Goal: Information Seeking & Learning: Learn about a topic

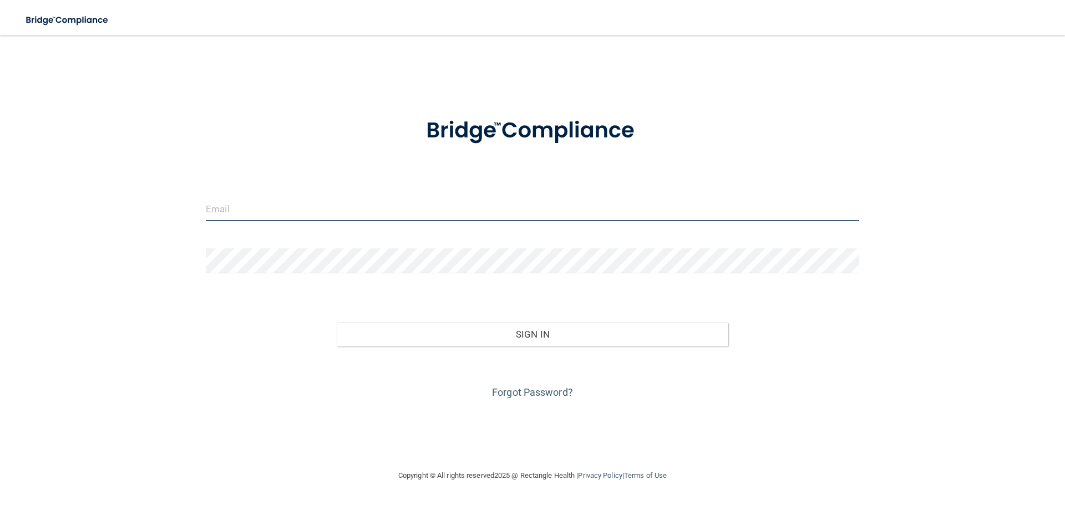
click at [396, 210] on input "email" at bounding box center [532, 208] width 653 height 25
type input "[EMAIL_ADDRESS][DOMAIN_NAME]"
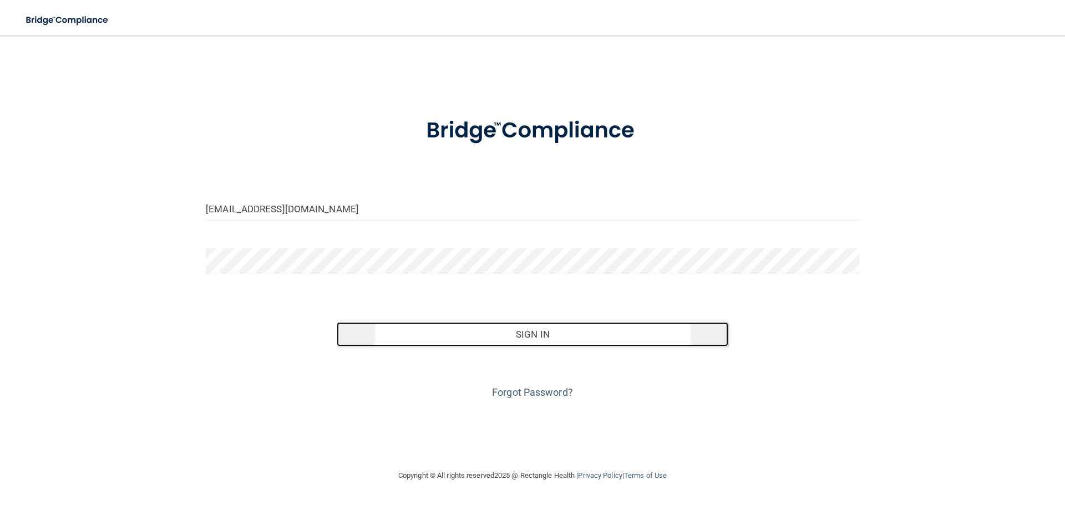
click at [548, 339] on button "Sign In" at bounding box center [533, 334] width 392 height 24
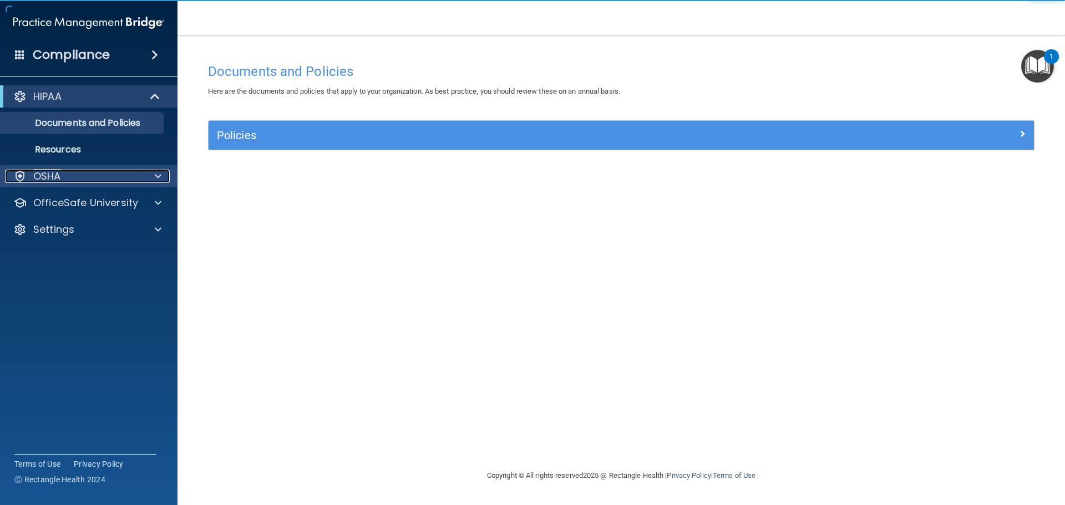
click at [65, 175] on div "OSHA" at bounding box center [74, 176] width 138 height 13
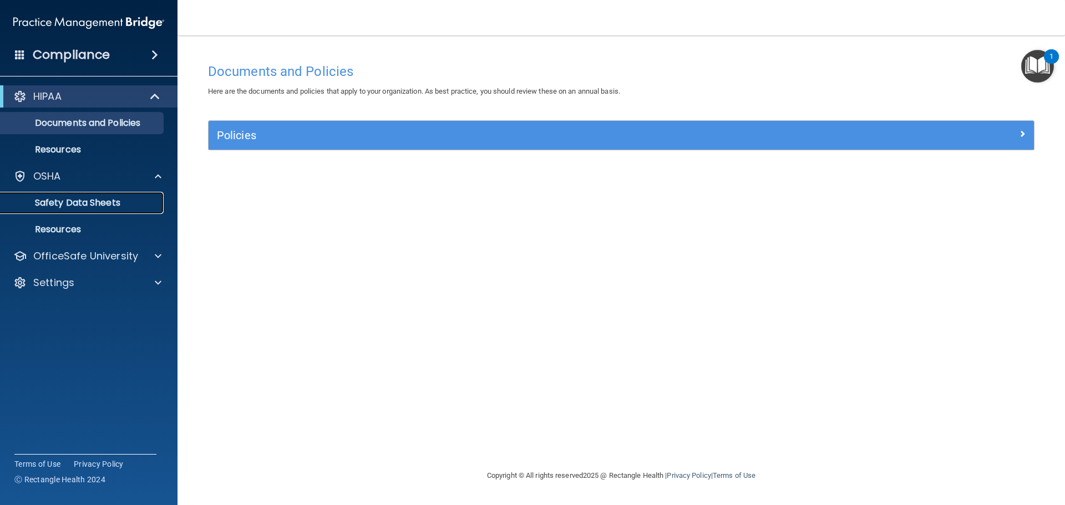
click at [101, 204] on p "Safety Data Sheets" at bounding box center [82, 202] width 151 height 11
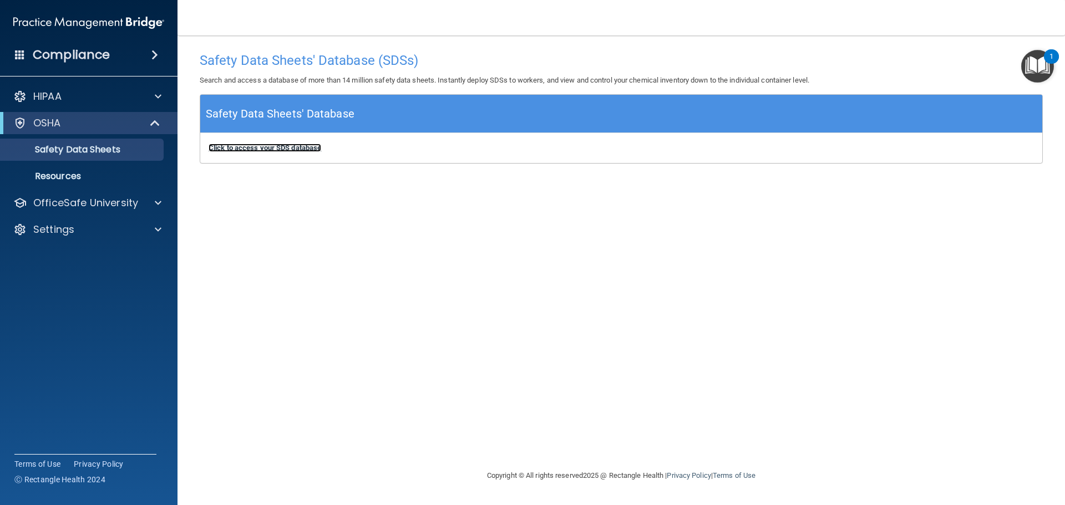
click at [266, 148] on b "Click to access your SDS database" at bounding box center [265, 148] width 113 height 8
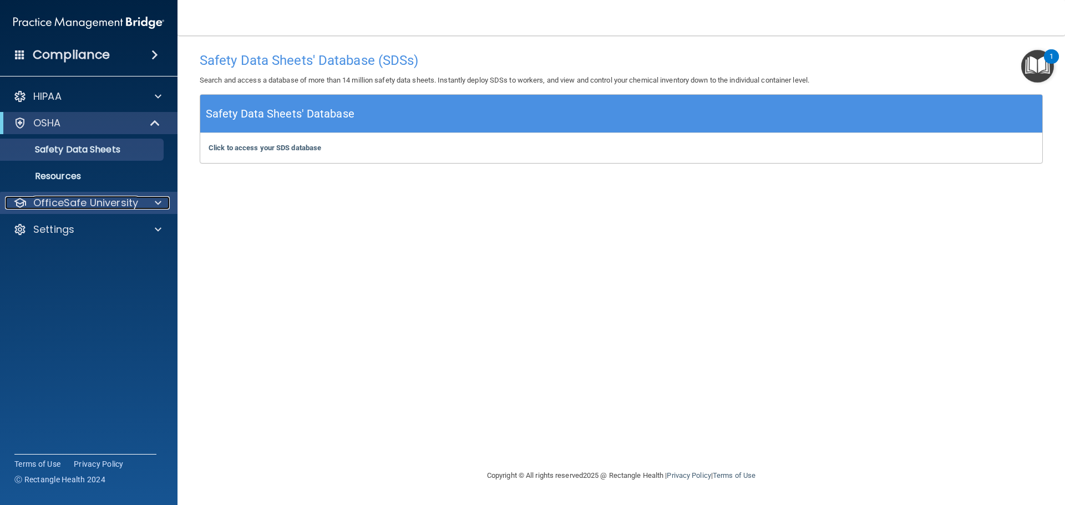
click at [84, 204] on p "OfficeSafe University" at bounding box center [85, 202] width 105 height 13
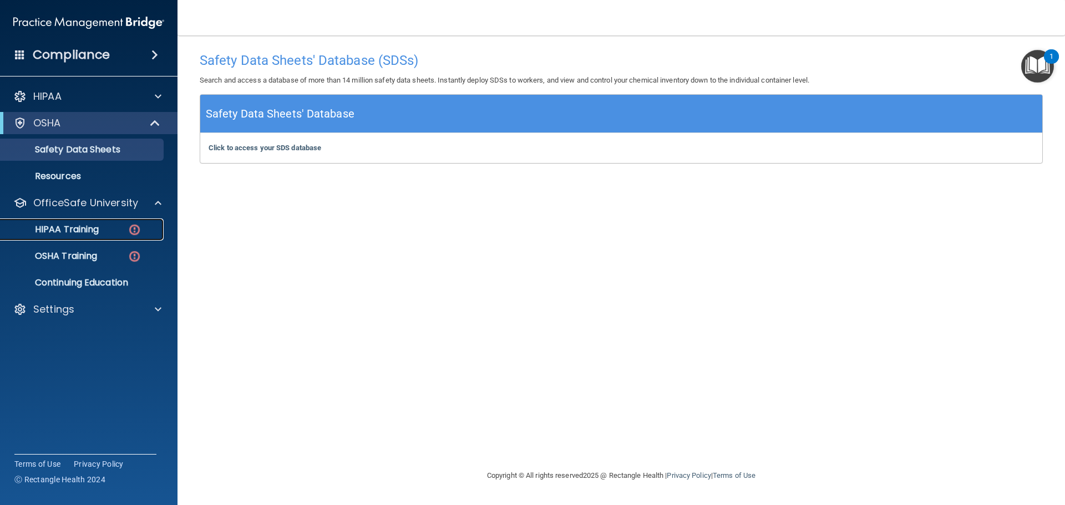
click at [102, 235] on div "HIPAA Training" at bounding box center [82, 229] width 151 height 11
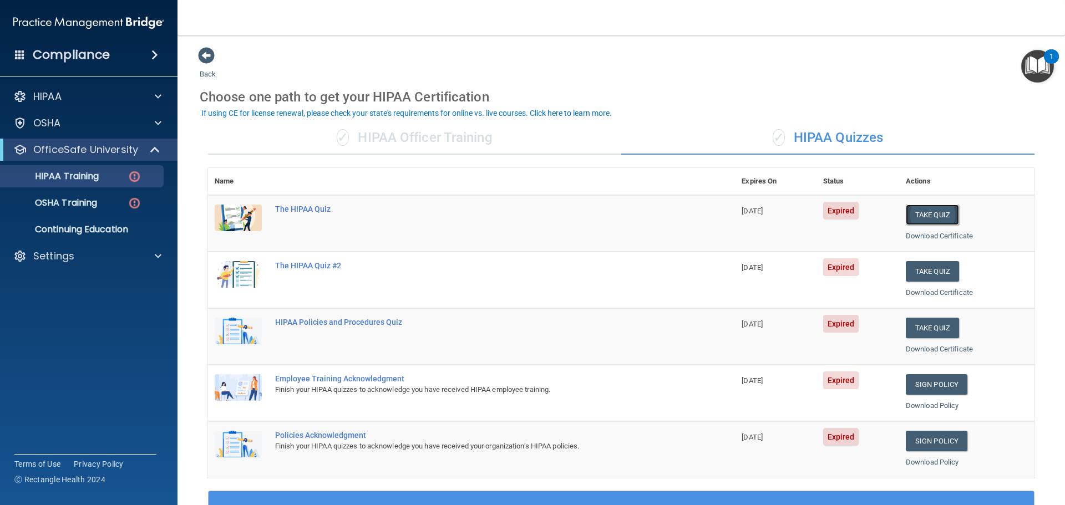
click at [917, 211] on button "Take Quiz" at bounding box center [932, 215] width 53 height 21
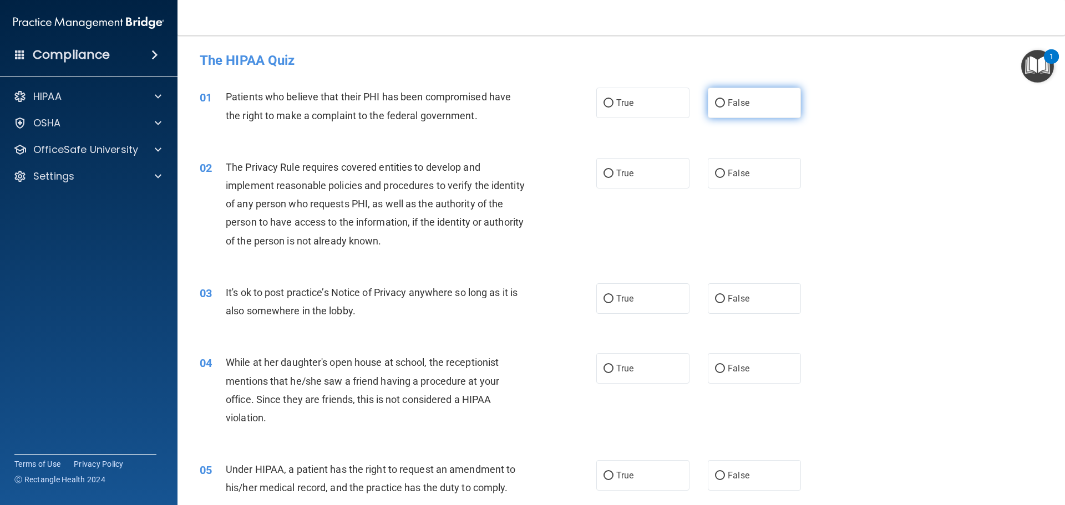
click at [715, 103] on input "False" at bounding box center [720, 103] width 10 height 8
radio input "true"
click at [611, 171] on label "True" at bounding box center [642, 173] width 93 height 31
click at [611, 171] on input "True" at bounding box center [608, 174] width 10 height 8
radio input "true"
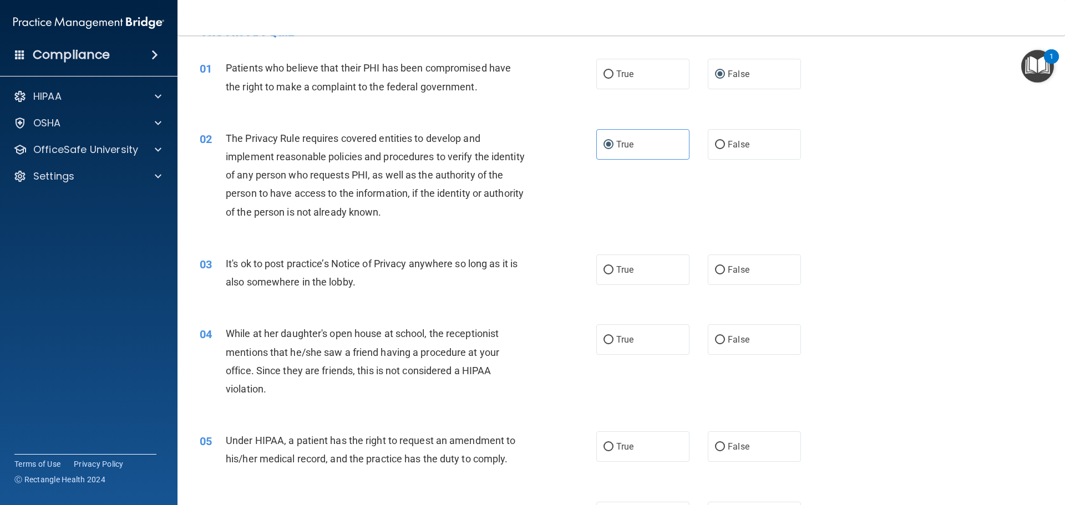
scroll to position [55, 0]
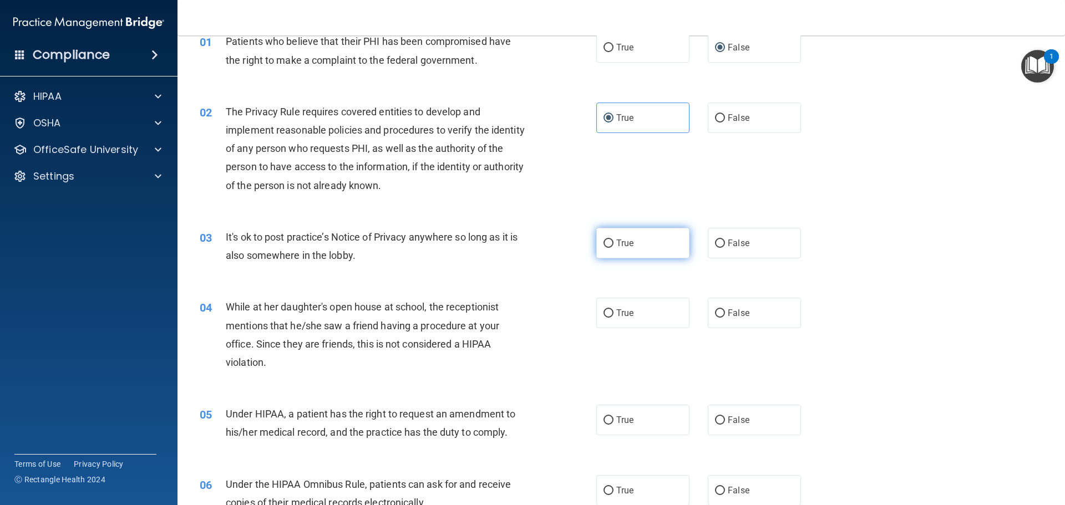
click at [611, 242] on label "True" at bounding box center [642, 243] width 93 height 31
click at [611, 242] on input "True" at bounding box center [608, 244] width 10 height 8
radio input "true"
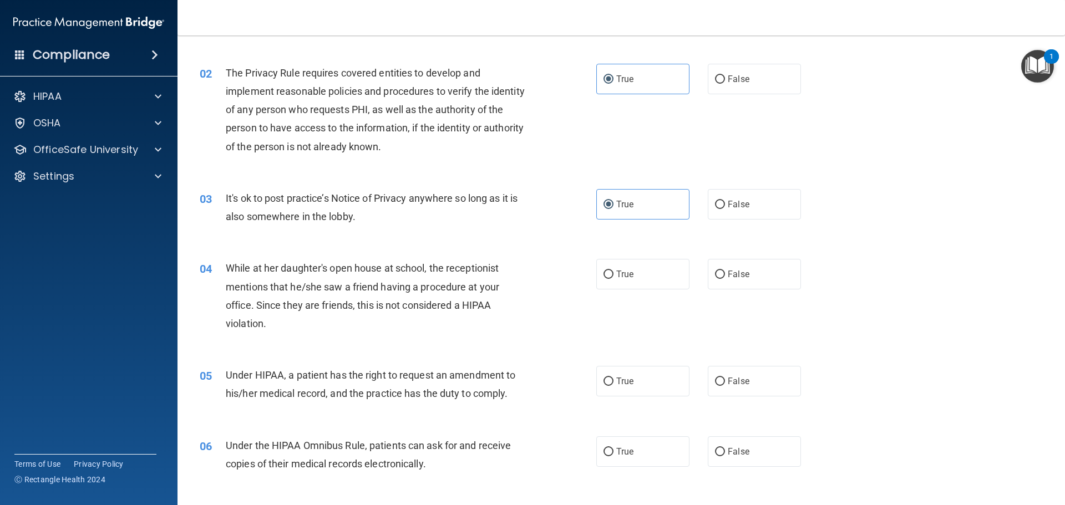
scroll to position [222, 0]
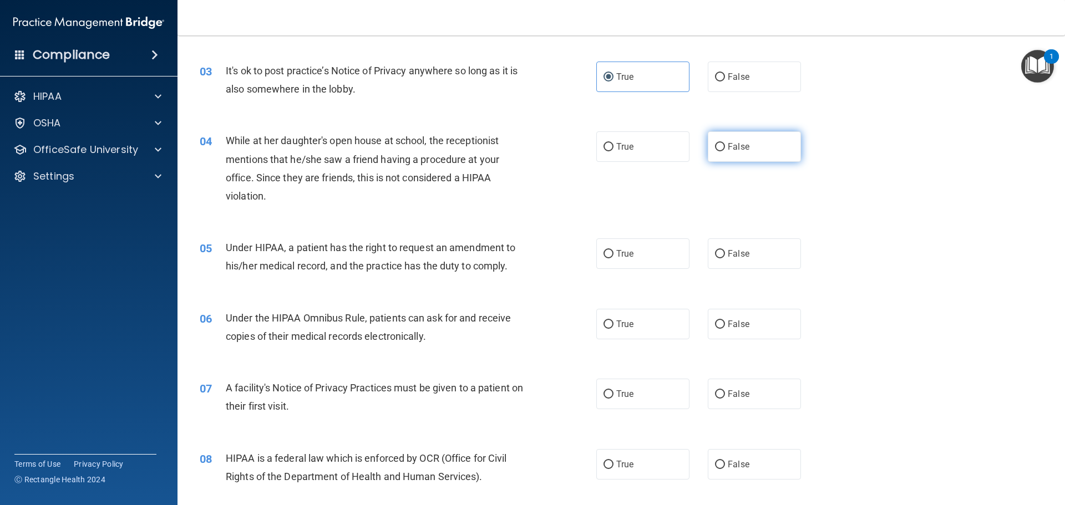
click at [715, 144] on input "False" at bounding box center [720, 147] width 10 height 8
radio input "true"
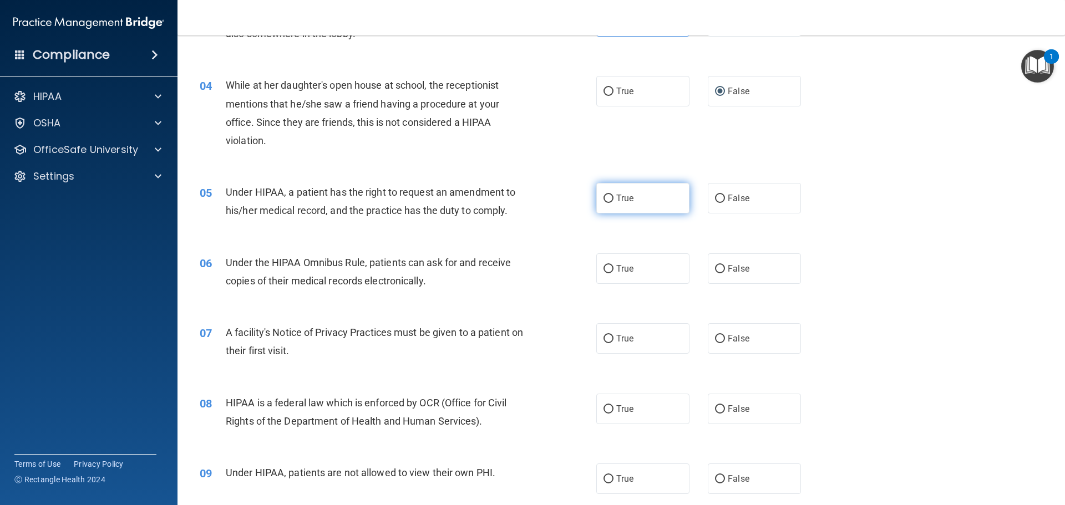
click at [608, 197] on input "True" at bounding box center [608, 199] width 10 height 8
radio input "true"
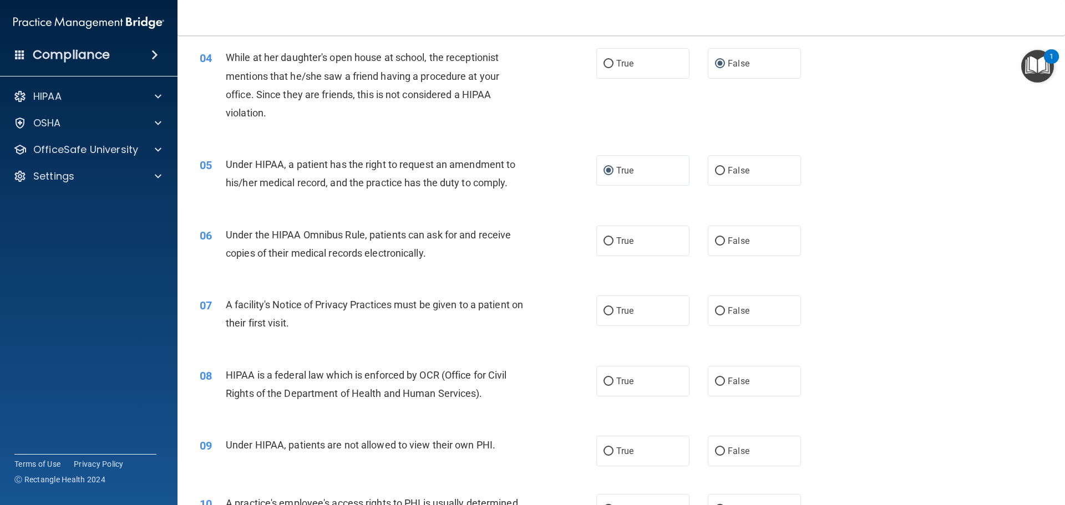
scroll to position [333, 0]
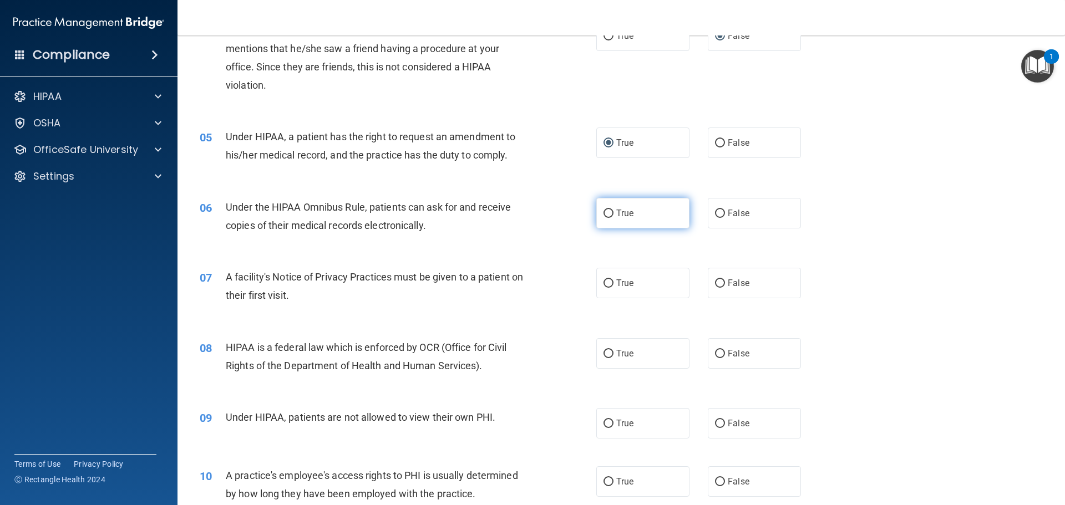
click at [603, 215] on input "True" at bounding box center [608, 214] width 10 height 8
radio input "true"
click at [603, 282] on input "True" at bounding box center [608, 283] width 10 height 8
radio input "true"
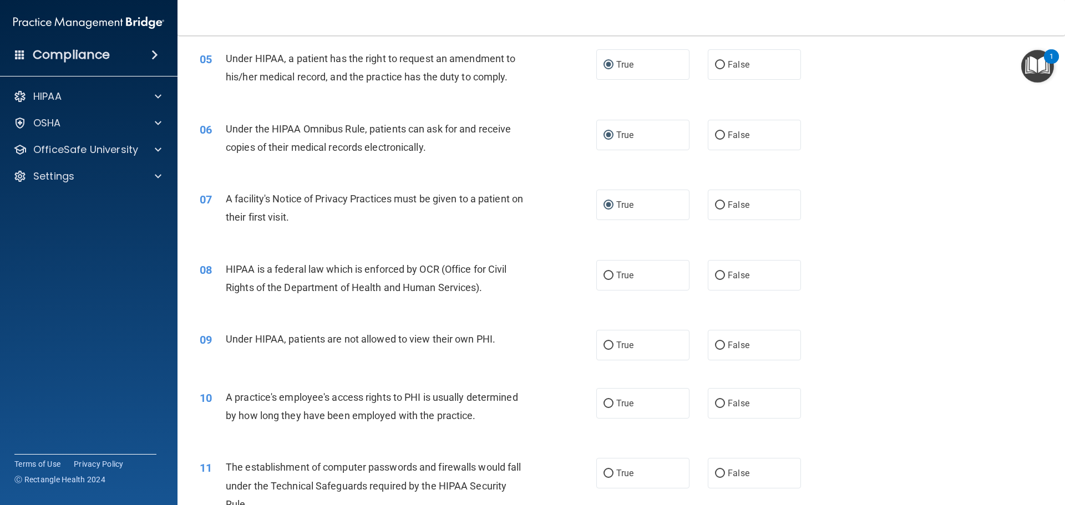
scroll to position [444, 0]
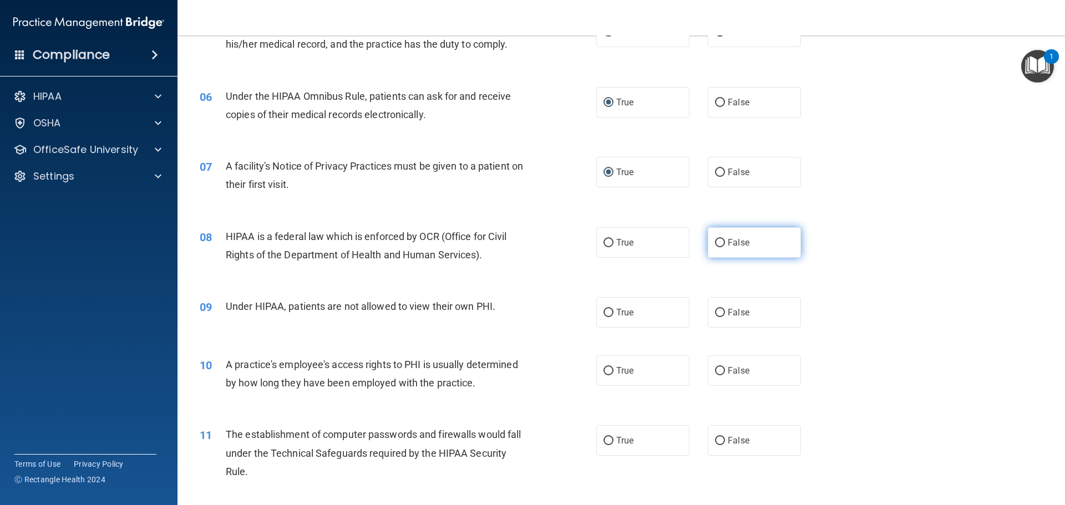
click at [715, 246] on input "False" at bounding box center [720, 243] width 10 height 8
radio input "true"
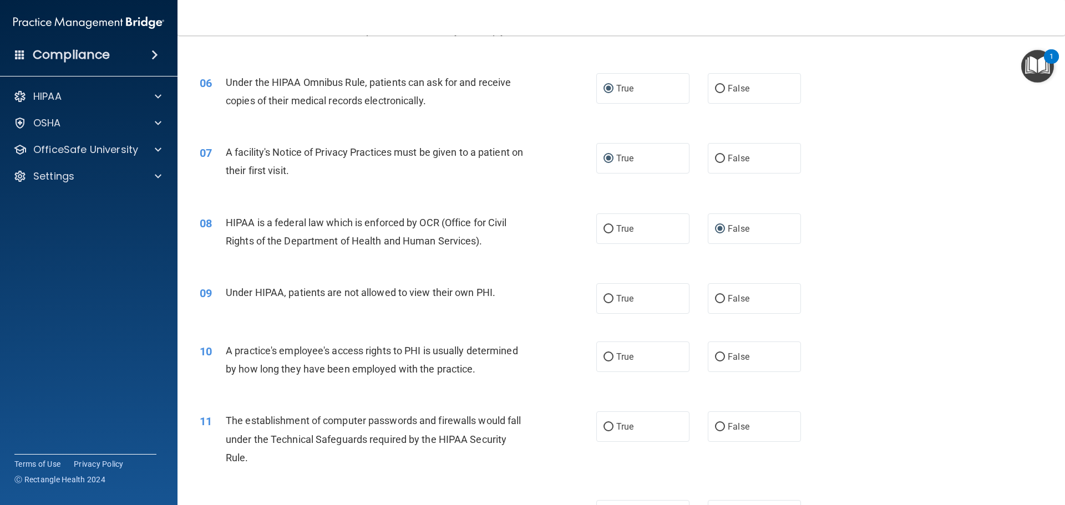
scroll to position [499, 0]
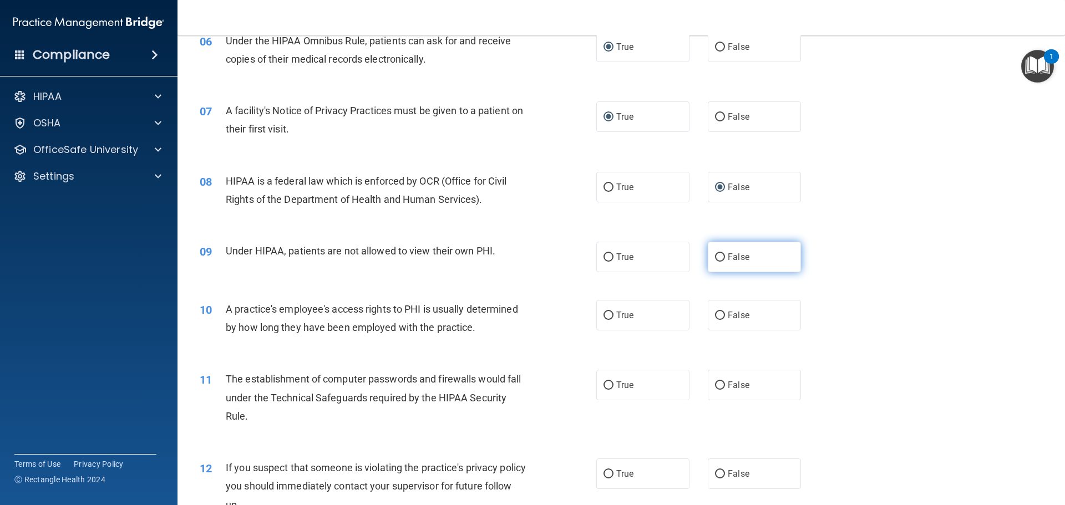
click at [715, 257] on input "False" at bounding box center [720, 257] width 10 height 8
radio input "true"
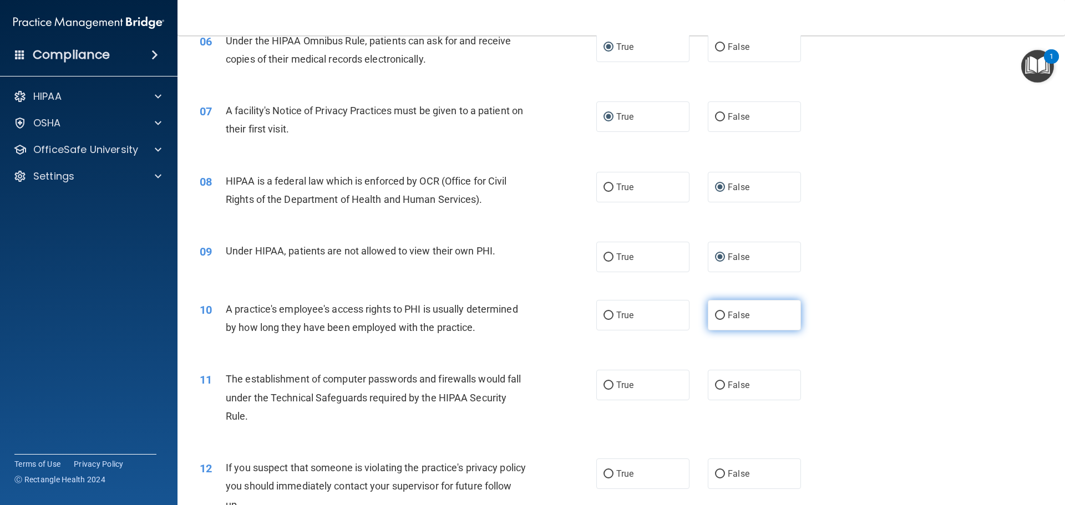
click at [715, 316] on input "False" at bounding box center [720, 316] width 10 height 8
radio input "true"
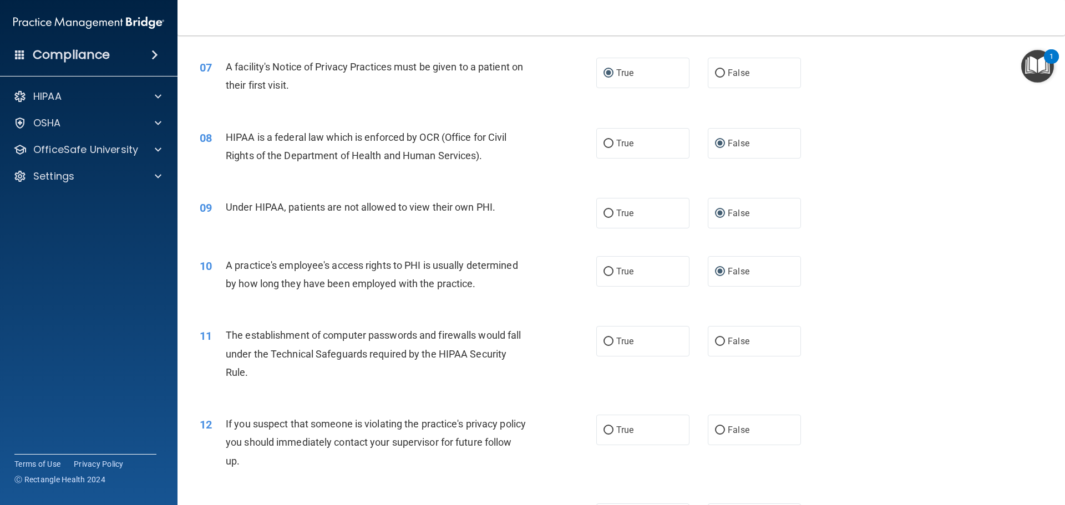
scroll to position [610, 0]
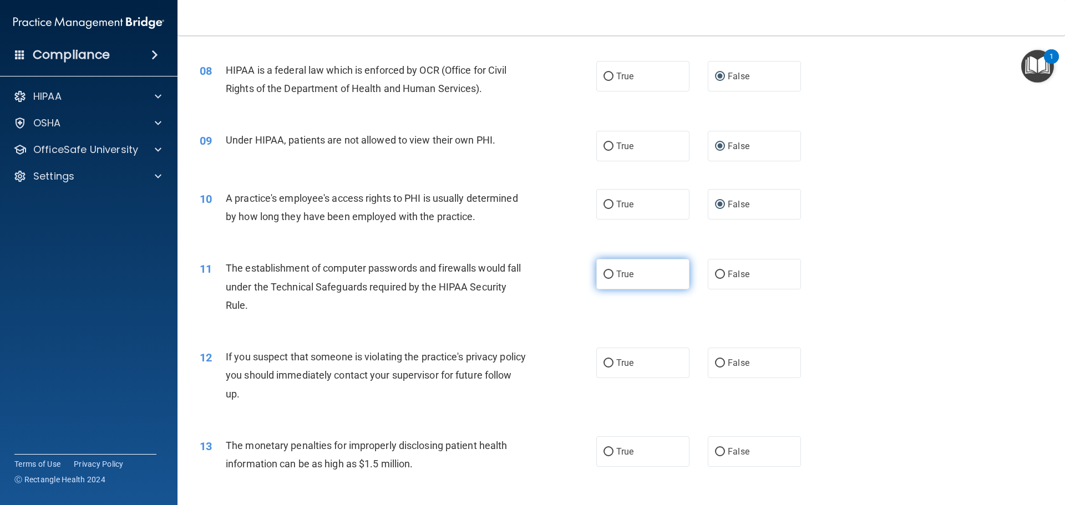
click at [603, 278] on input "True" at bounding box center [608, 275] width 10 height 8
radio input "true"
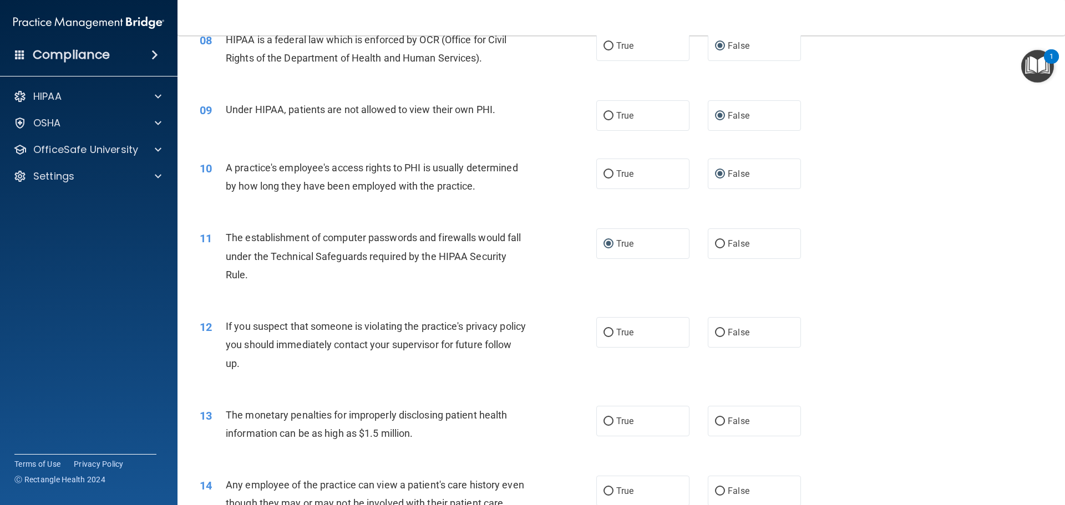
scroll to position [665, 0]
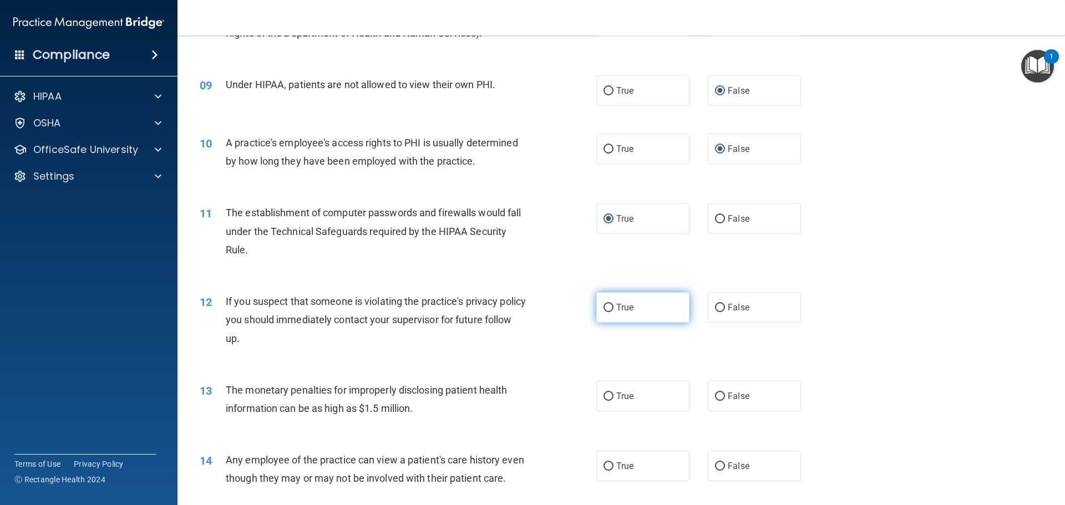
click at [604, 310] on input "True" at bounding box center [608, 308] width 10 height 8
radio input "true"
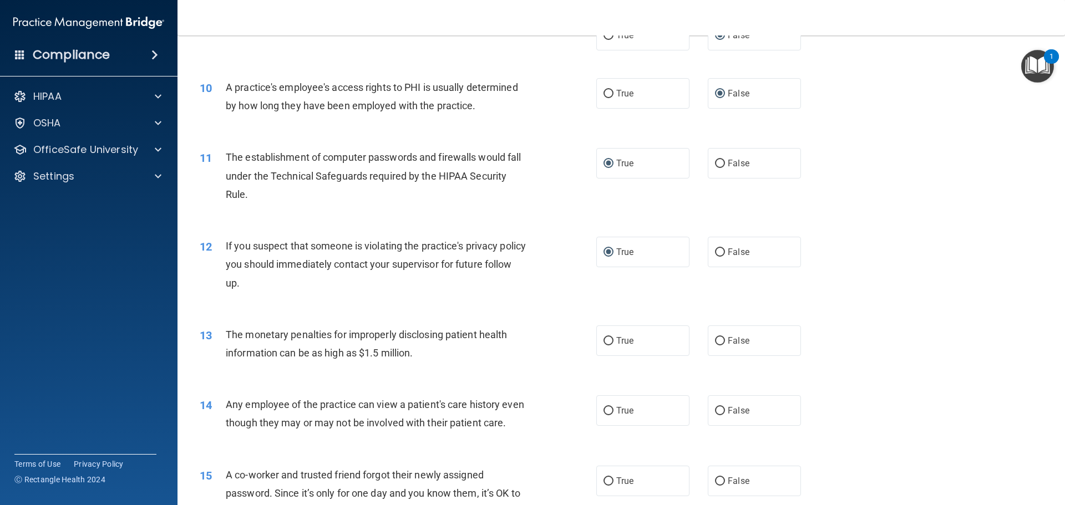
scroll to position [776, 0]
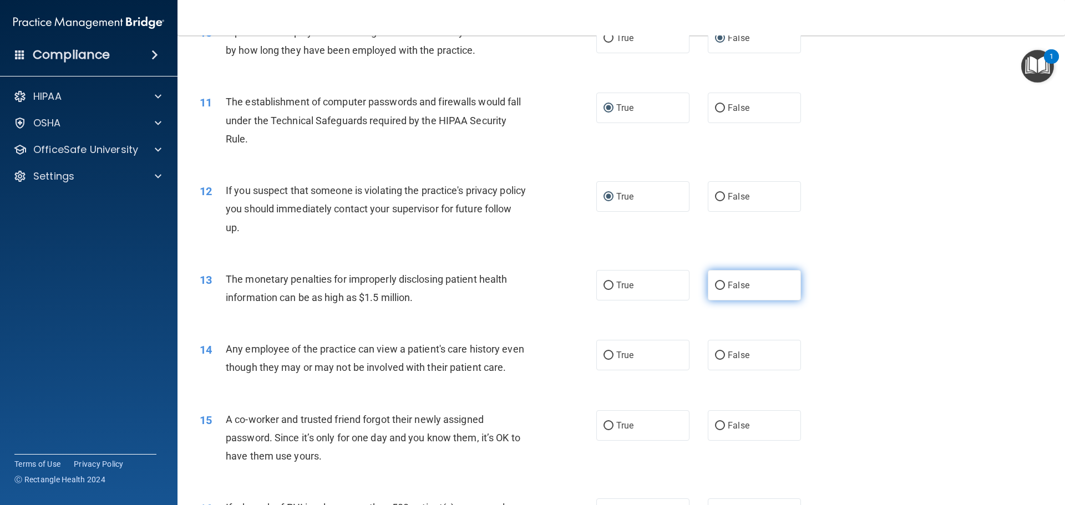
click at [715, 289] on input "False" at bounding box center [720, 286] width 10 height 8
radio input "true"
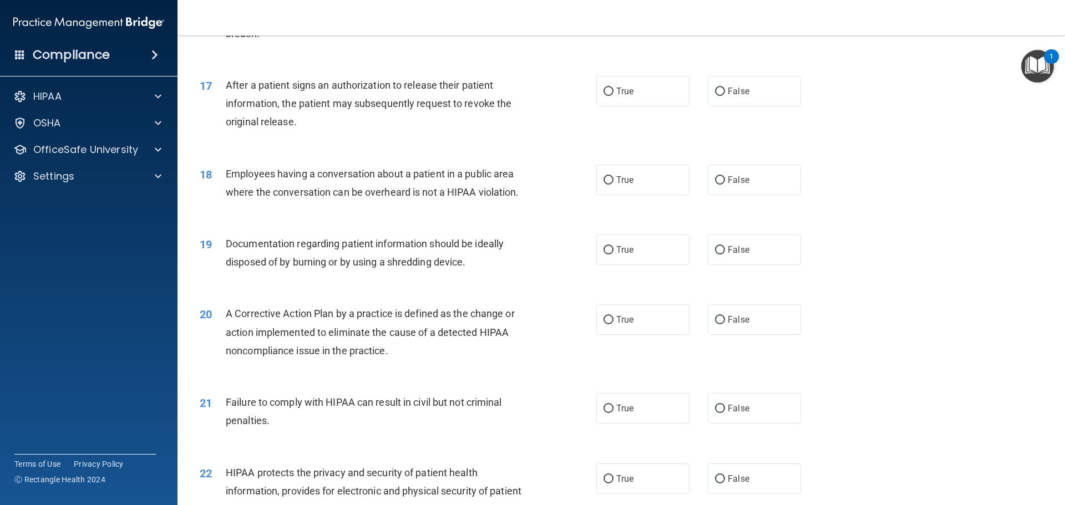
scroll to position [899, 0]
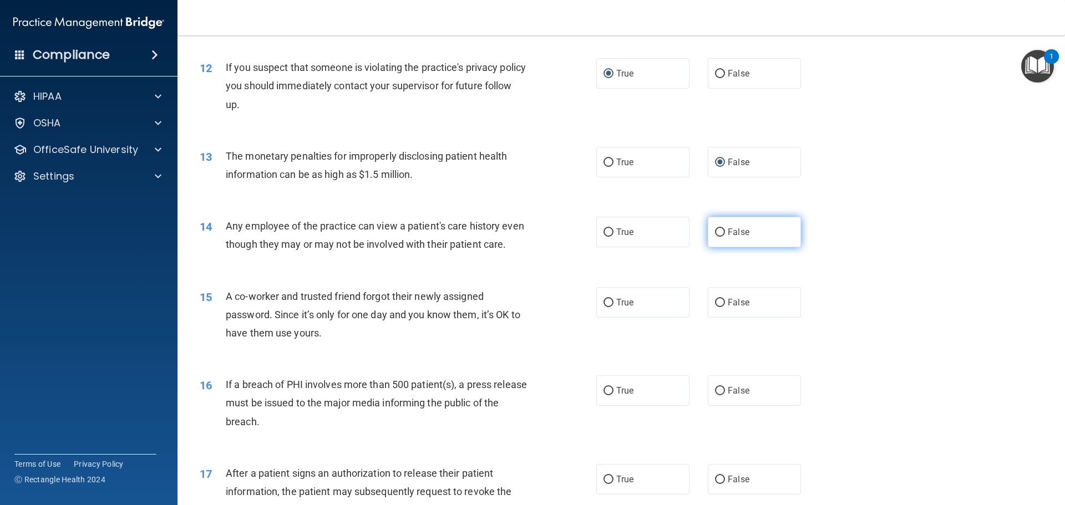
click at [718, 231] on input "False" at bounding box center [720, 232] width 10 height 8
radio input "true"
click at [728, 308] on span "False" at bounding box center [739, 302] width 22 height 11
click at [725, 307] on input "False" at bounding box center [720, 303] width 10 height 8
radio input "true"
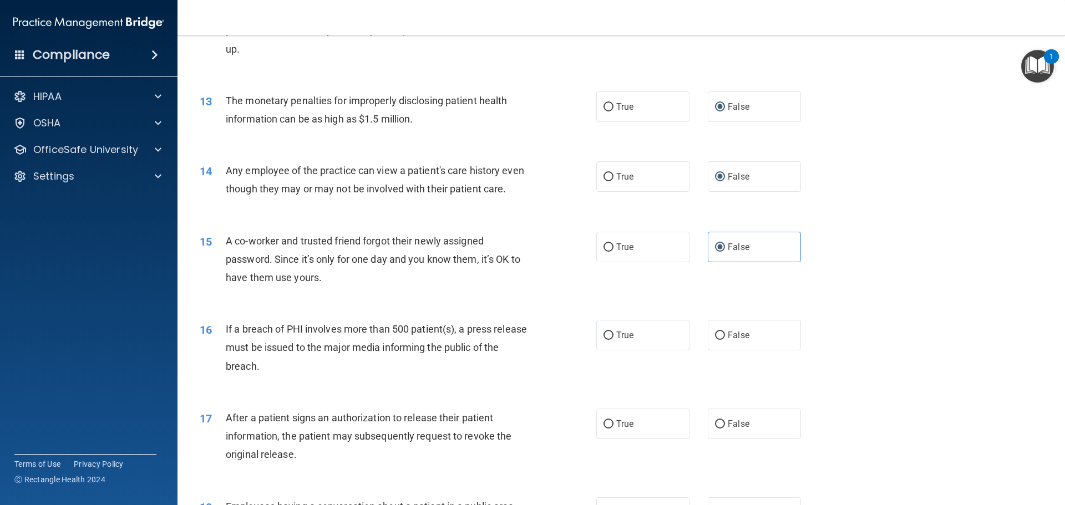
scroll to position [1010, 0]
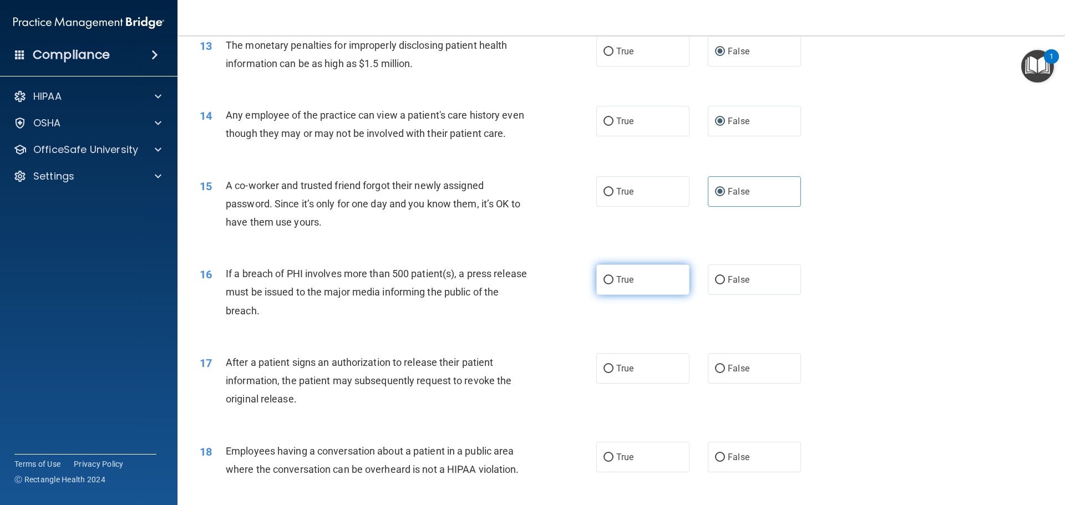
click at [604, 284] on input "True" at bounding box center [608, 280] width 10 height 8
radio input "true"
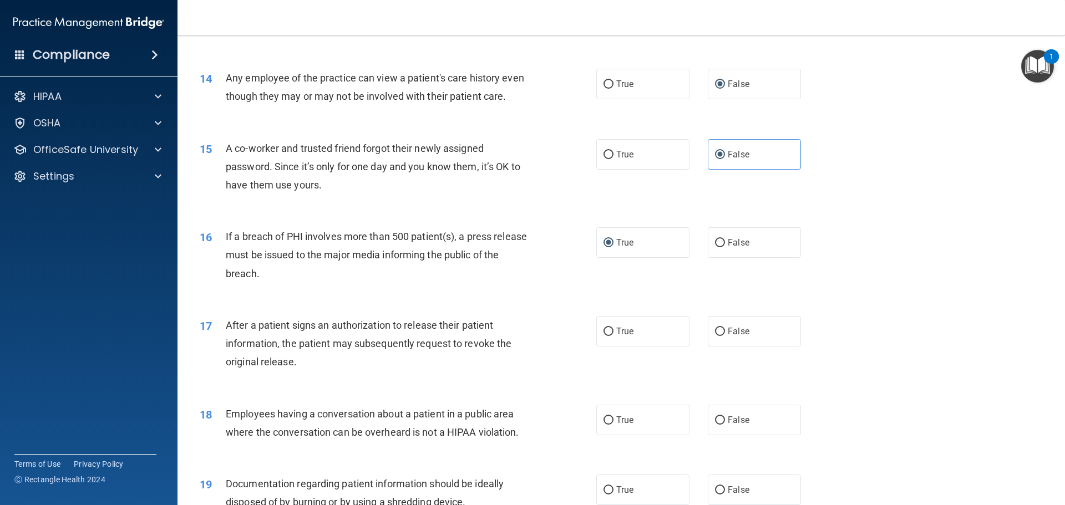
scroll to position [1121, 0]
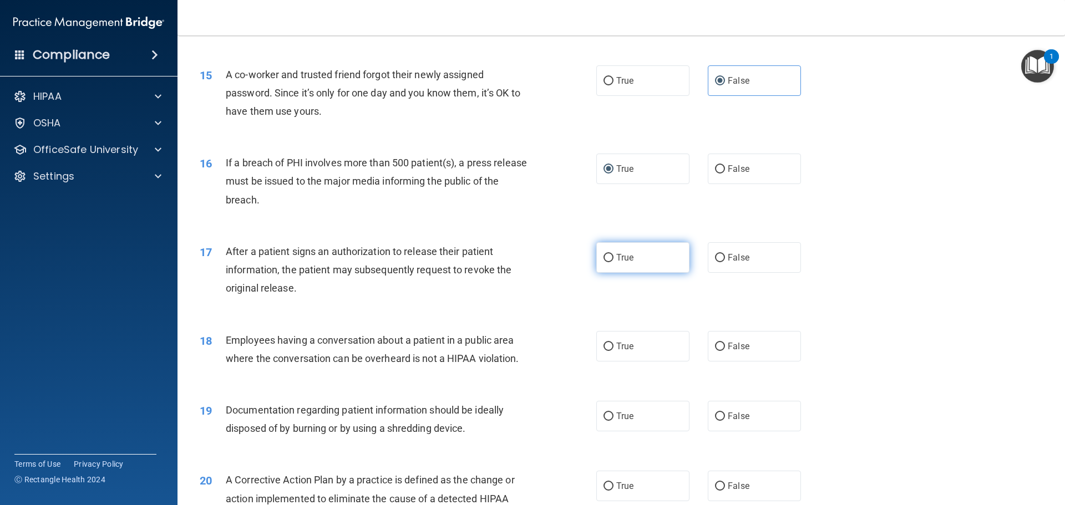
click at [603, 262] on input "True" at bounding box center [608, 258] width 10 height 8
radio input "true"
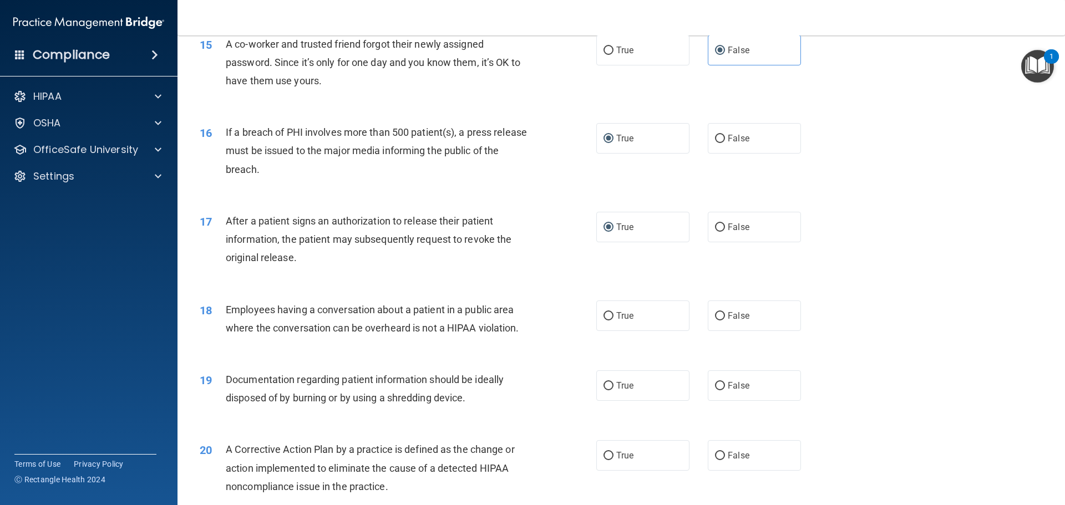
scroll to position [1177, 0]
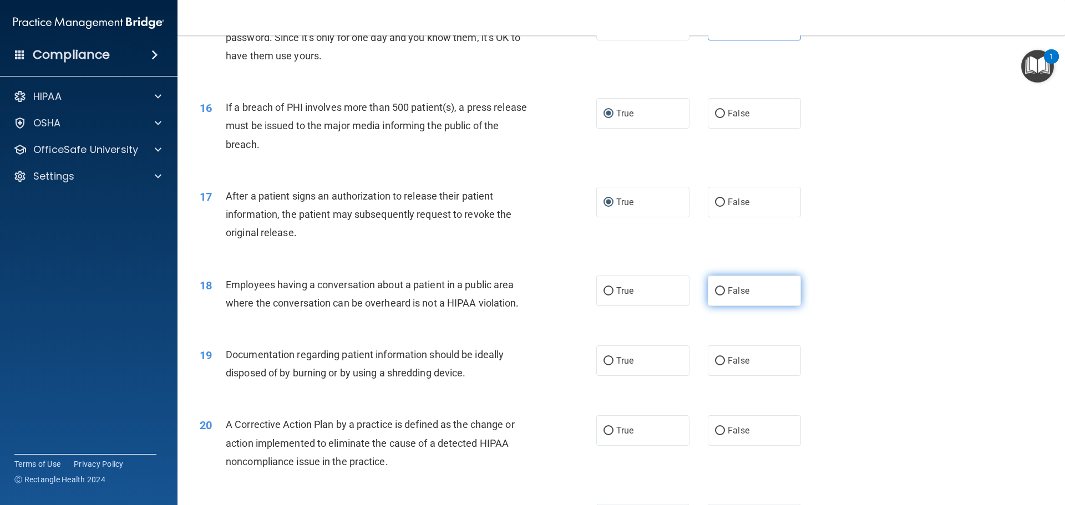
click at [719, 296] on input "False" at bounding box center [720, 291] width 10 height 8
radio input "true"
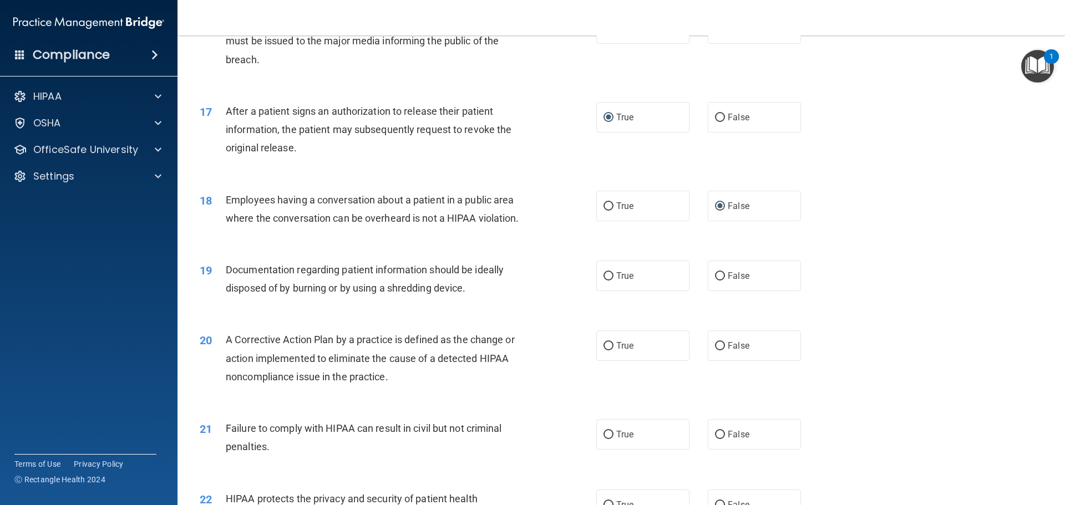
scroll to position [1288, 0]
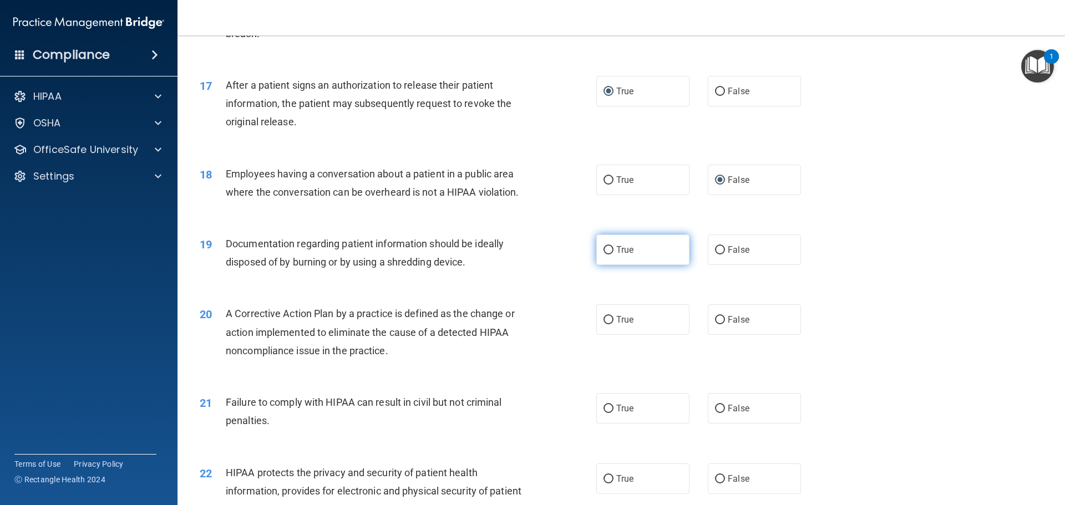
click at [603, 255] on input "True" at bounding box center [608, 250] width 10 height 8
radio input "true"
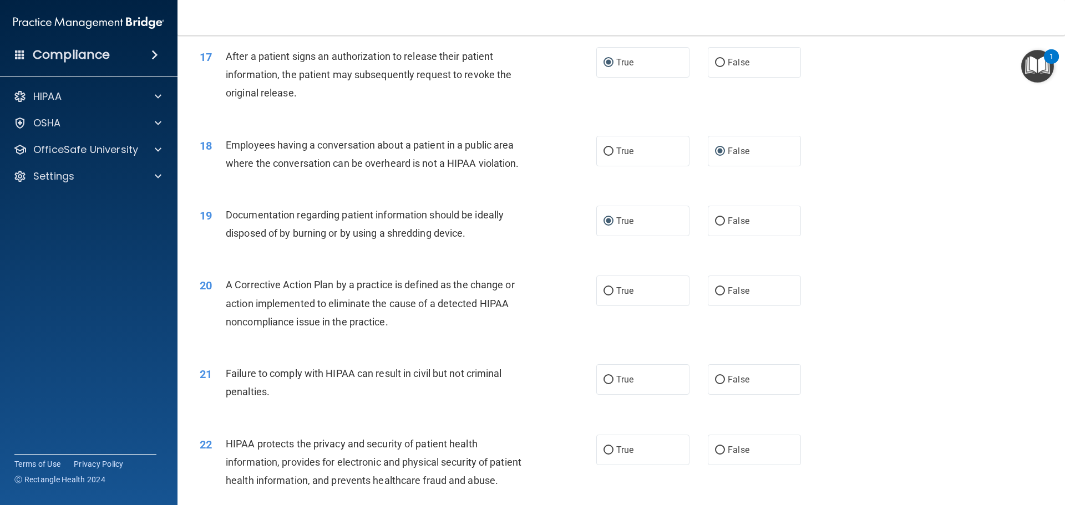
scroll to position [1343, 0]
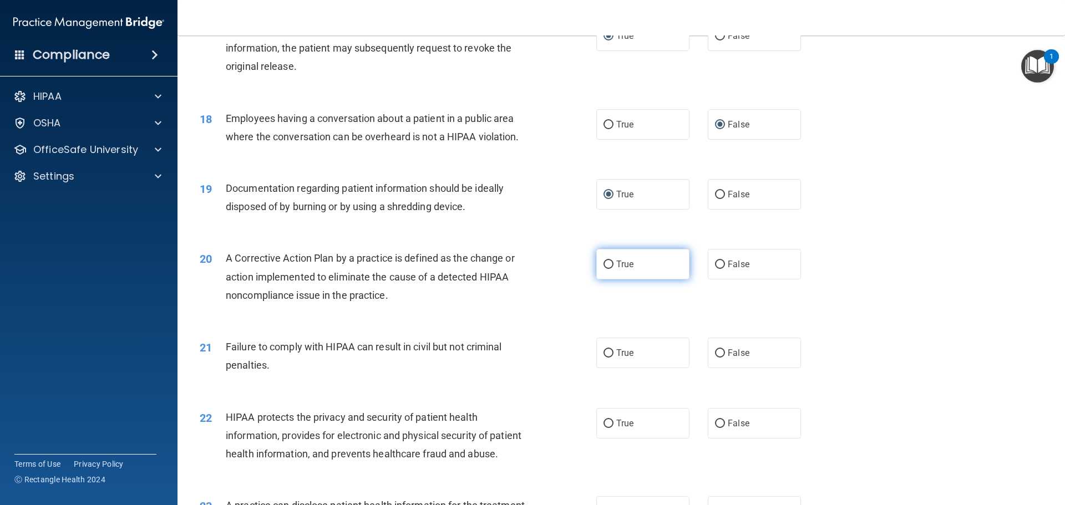
click at [603, 269] on input "True" at bounding box center [608, 265] width 10 height 8
radio input "true"
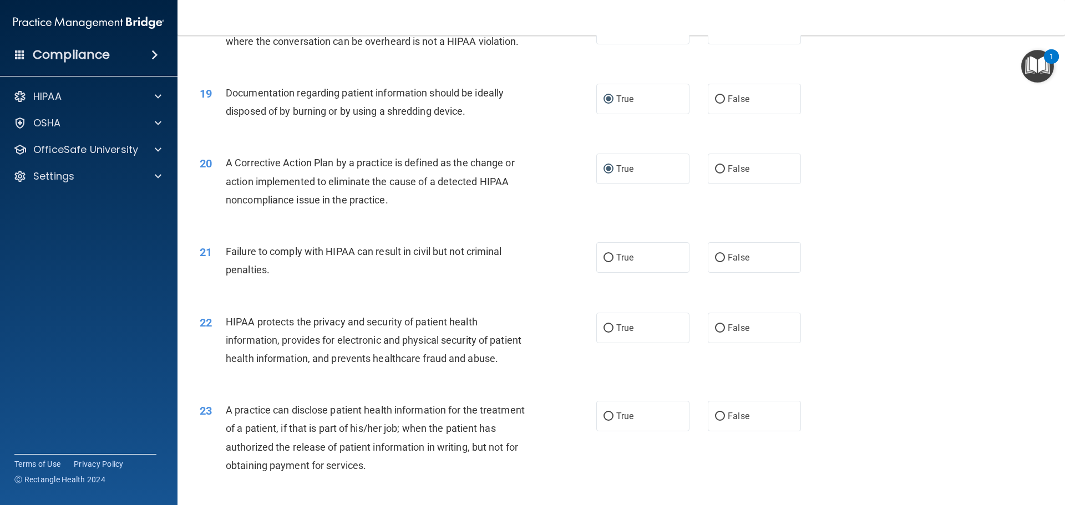
scroll to position [1454, 0]
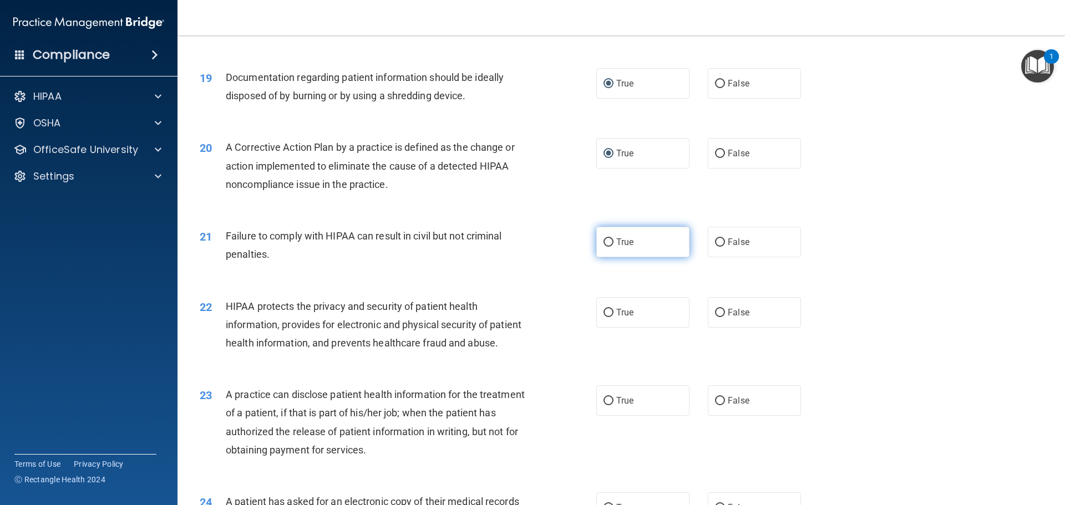
click at [603, 247] on input "True" at bounding box center [608, 242] width 10 height 8
radio input "true"
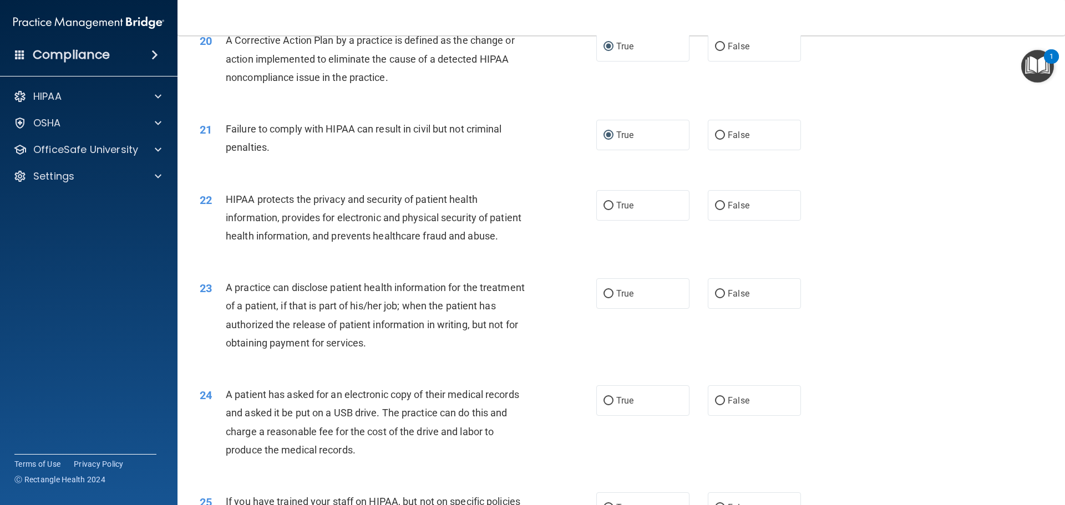
scroll to position [1565, 0]
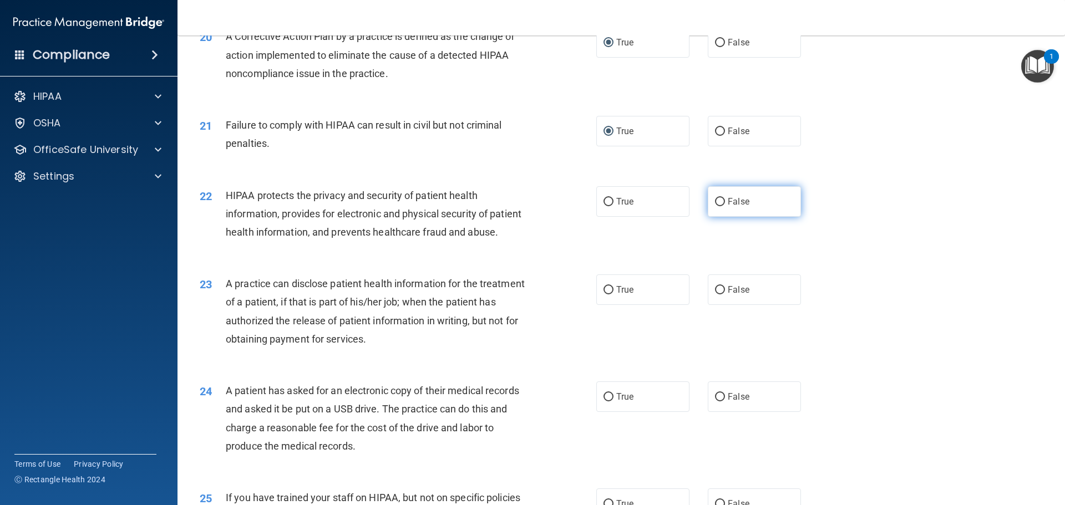
click at [716, 206] on input "False" at bounding box center [720, 202] width 10 height 8
radio input "true"
click at [598, 305] on label "True" at bounding box center [642, 290] width 93 height 31
click at [603, 294] on input "True" at bounding box center [608, 290] width 10 height 8
radio input "true"
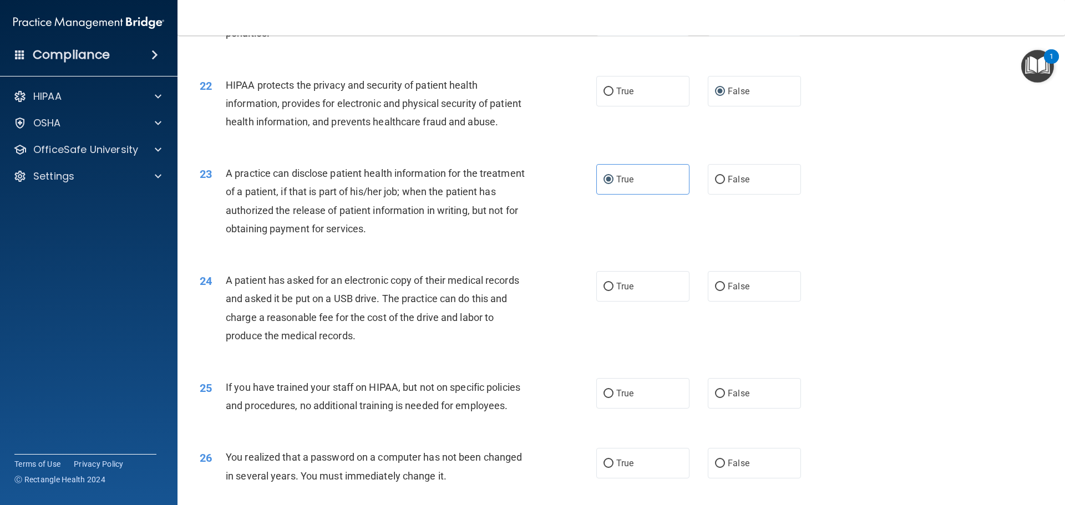
scroll to position [1676, 0]
click at [603, 291] on input "True" at bounding box center [608, 286] width 10 height 8
radio input "true"
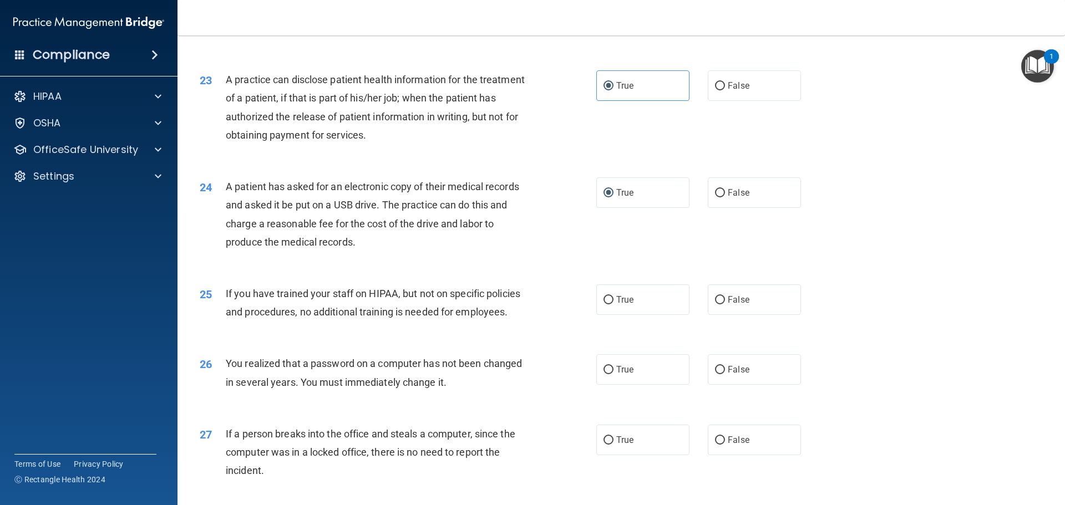
scroll to position [1787, 0]
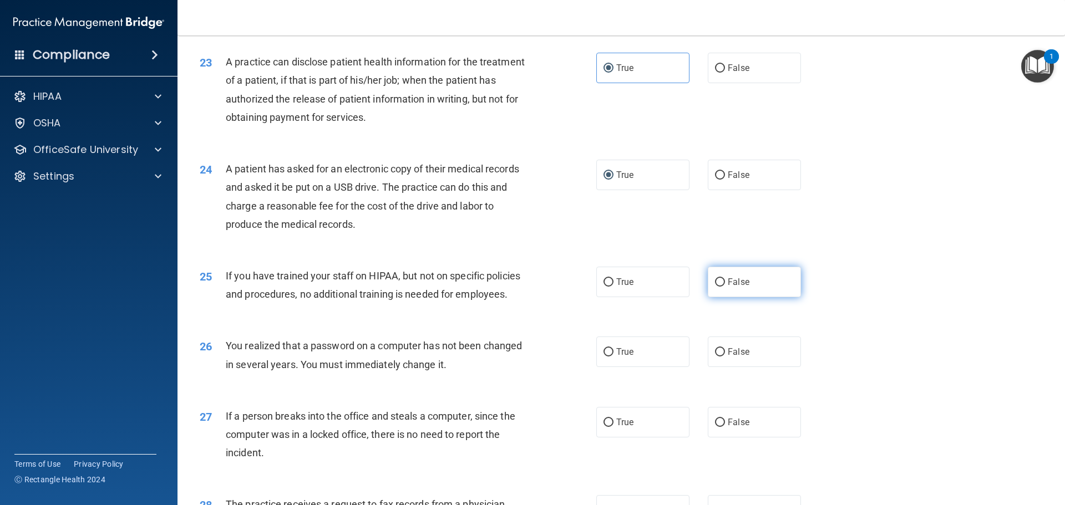
click at [718, 287] on input "False" at bounding box center [720, 282] width 10 height 8
radio input "true"
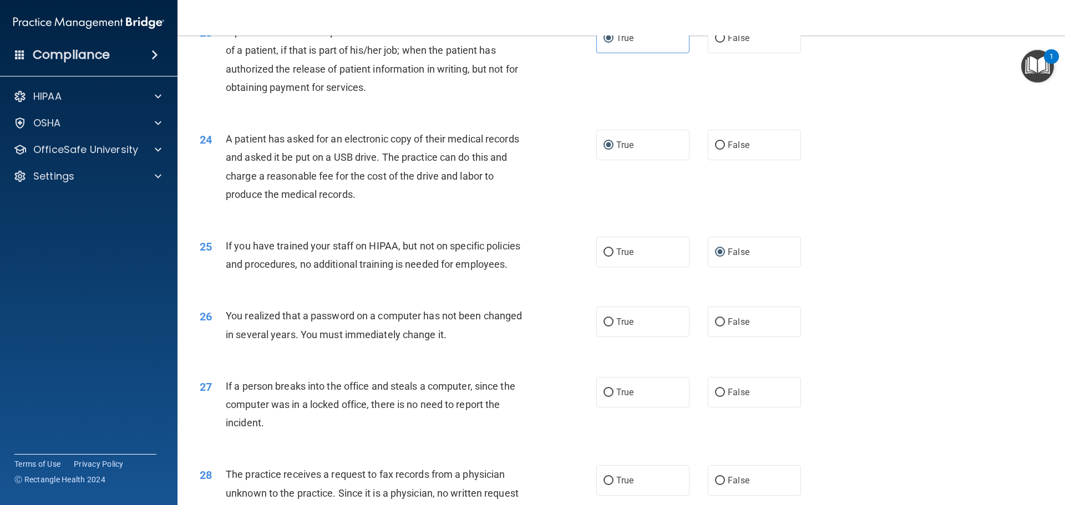
scroll to position [1842, 0]
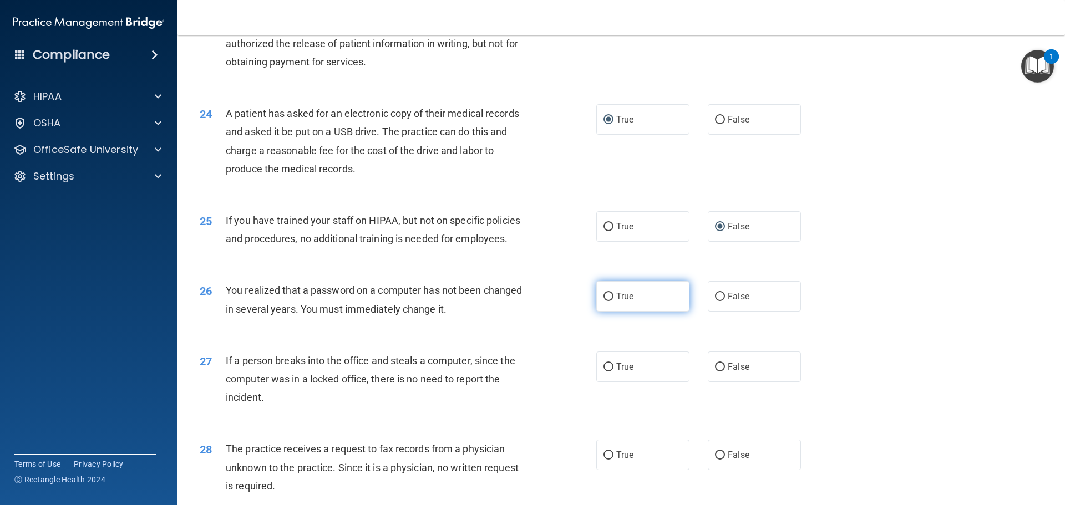
click at [603, 301] on input "True" at bounding box center [608, 297] width 10 height 8
radio input "true"
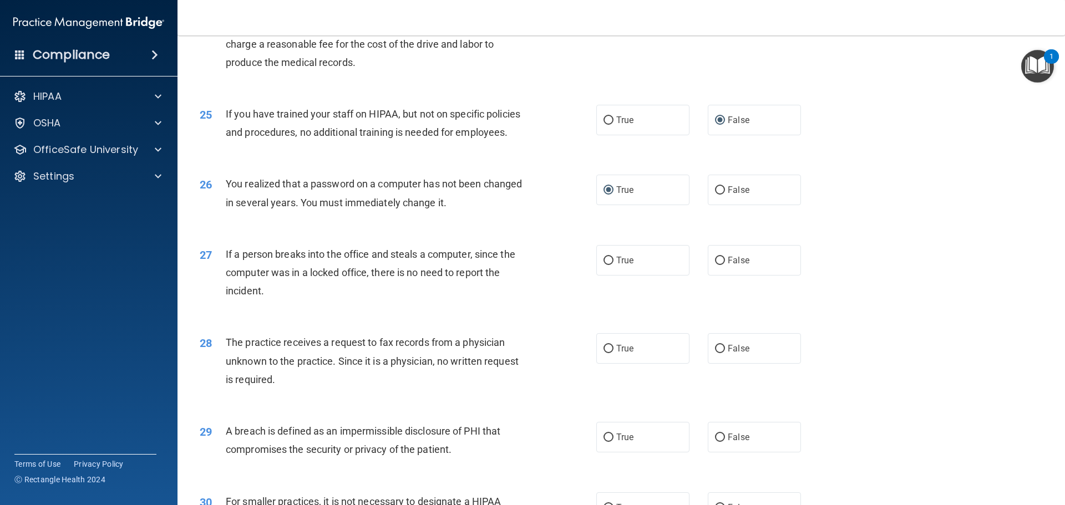
scroll to position [1953, 0]
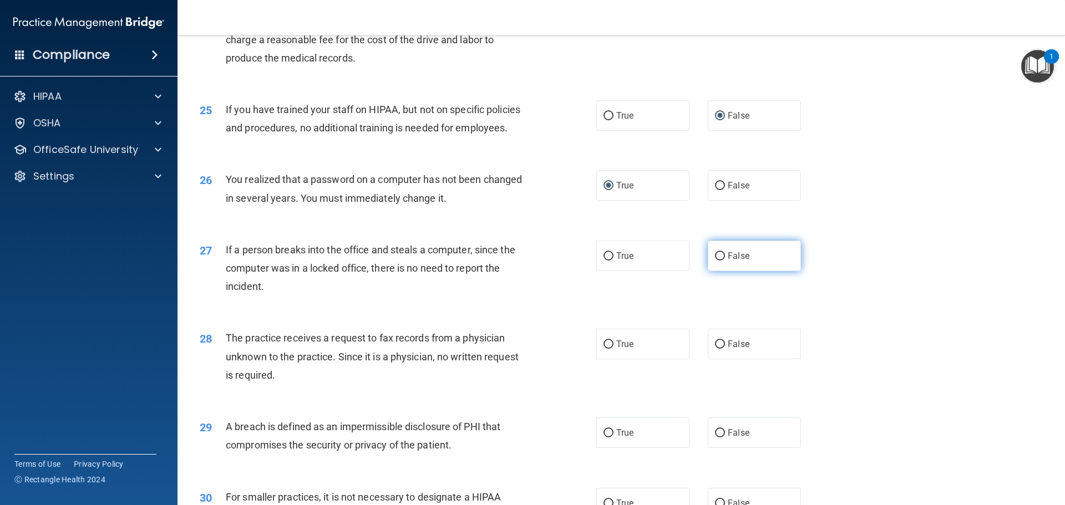
click at [715, 261] on input "False" at bounding box center [720, 256] width 10 height 8
radio input "true"
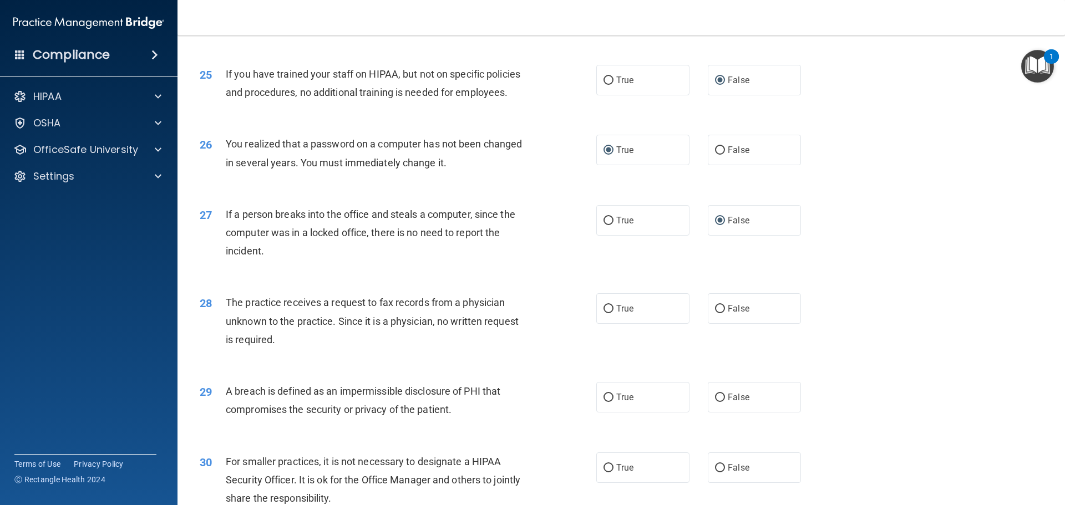
scroll to position [2009, 0]
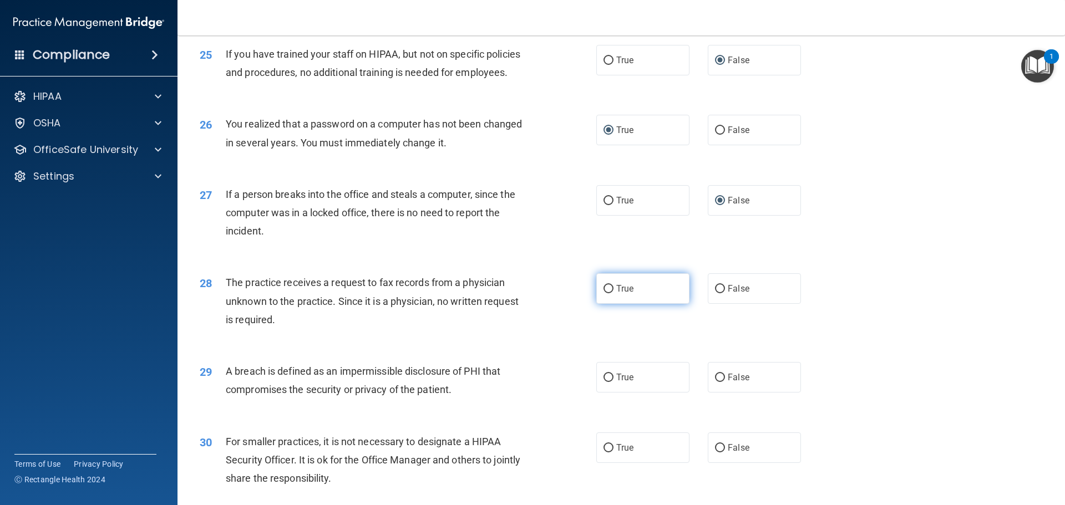
click at [607, 293] on input "True" at bounding box center [608, 289] width 10 height 8
radio input "true"
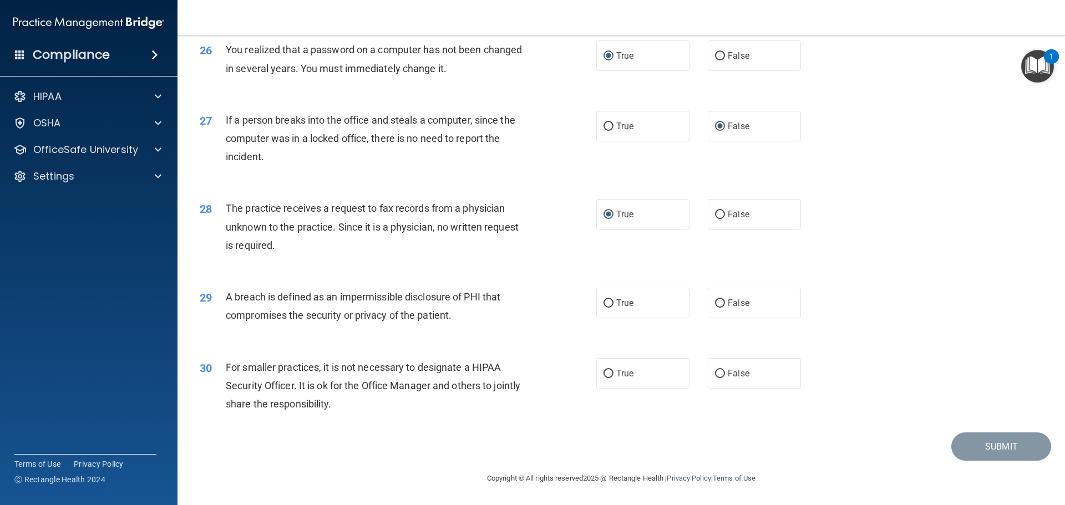
scroll to position [2119, 0]
click at [605, 302] on input "True" at bounding box center [608, 303] width 10 height 8
radio input "true"
click at [715, 373] on input "False" at bounding box center [720, 374] width 10 height 8
radio input "true"
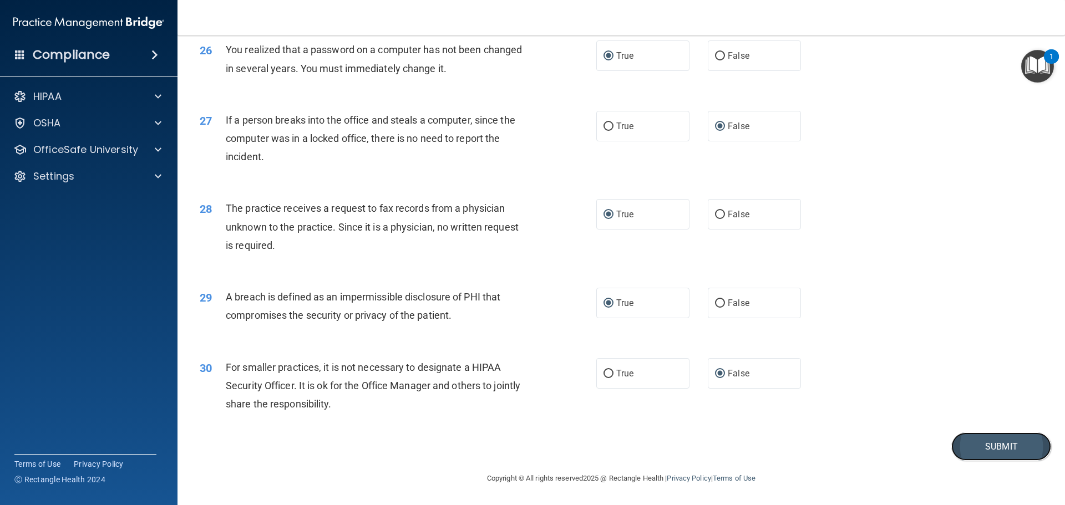
click at [998, 440] on button "Submit" at bounding box center [1001, 447] width 100 height 28
click at [968, 448] on button "Submit" at bounding box center [1001, 447] width 100 height 28
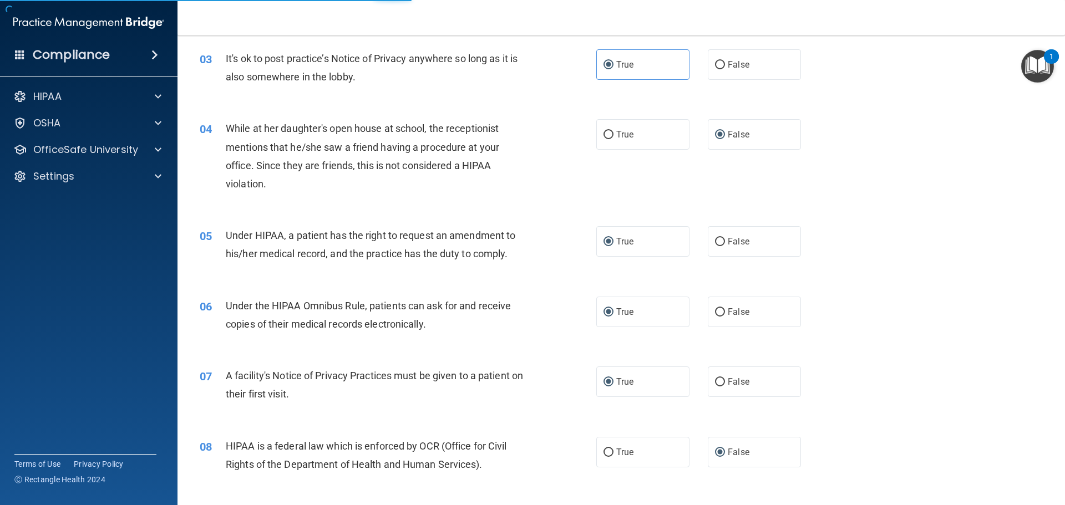
scroll to position [57, 0]
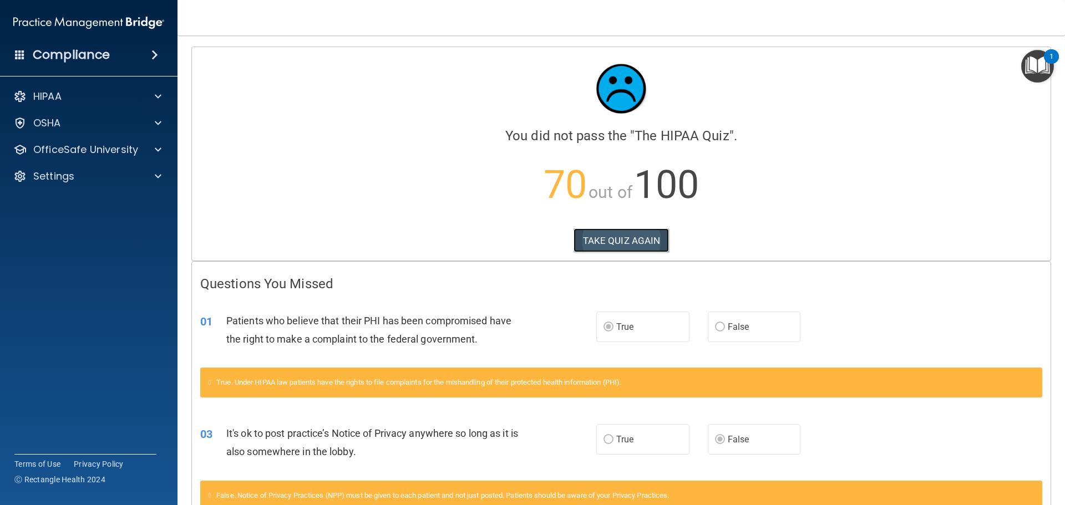
click at [617, 241] on button "TAKE QUIZ AGAIN" at bounding box center [621, 240] width 96 height 24
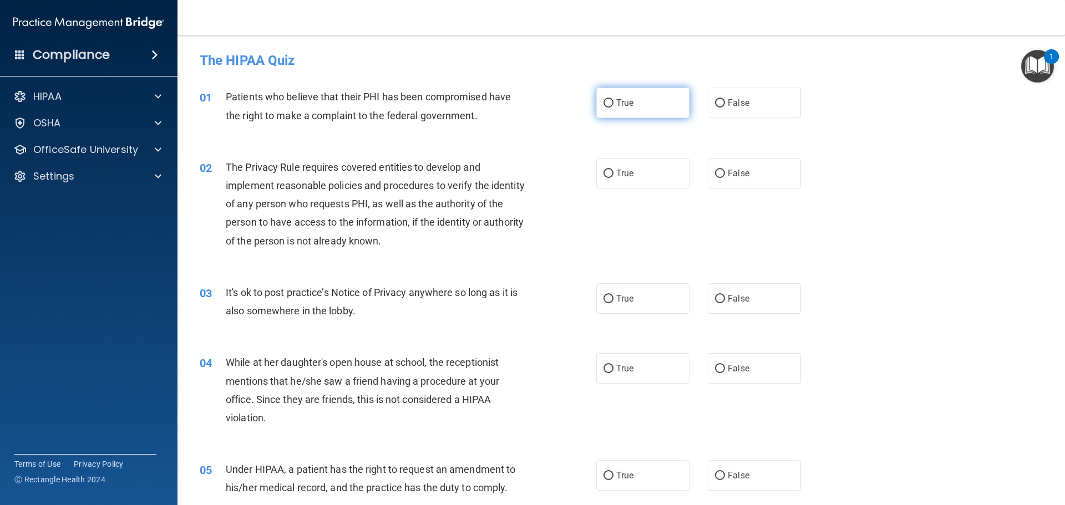
click at [610, 102] on label "True" at bounding box center [642, 103] width 93 height 31
click at [610, 102] on input "True" at bounding box center [608, 103] width 10 height 8
radio input "true"
click at [607, 174] on input "True" at bounding box center [608, 174] width 10 height 8
radio input "true"
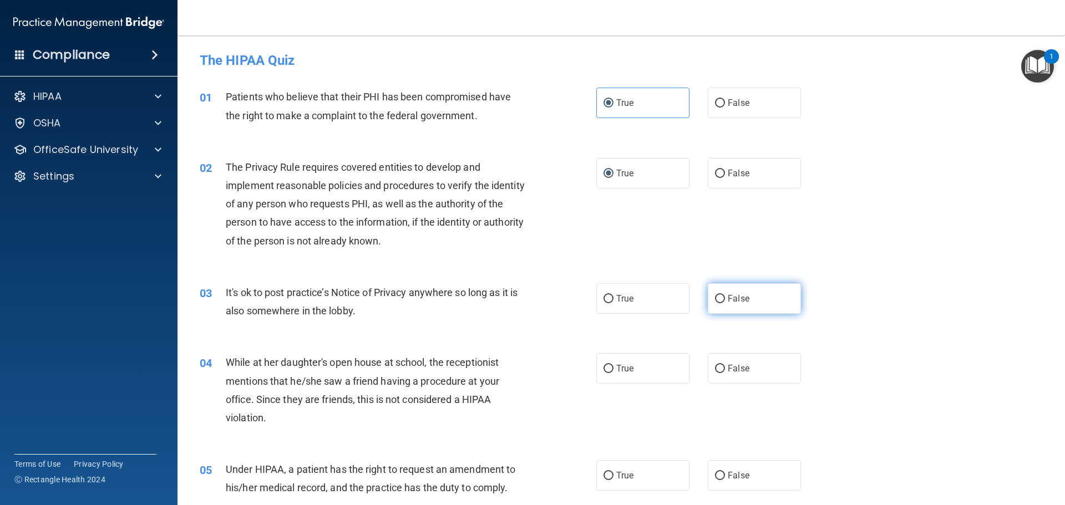
click at [715, 298] on input "False" at bounding box center [720, 299] width 10 height 8
radio input "true"
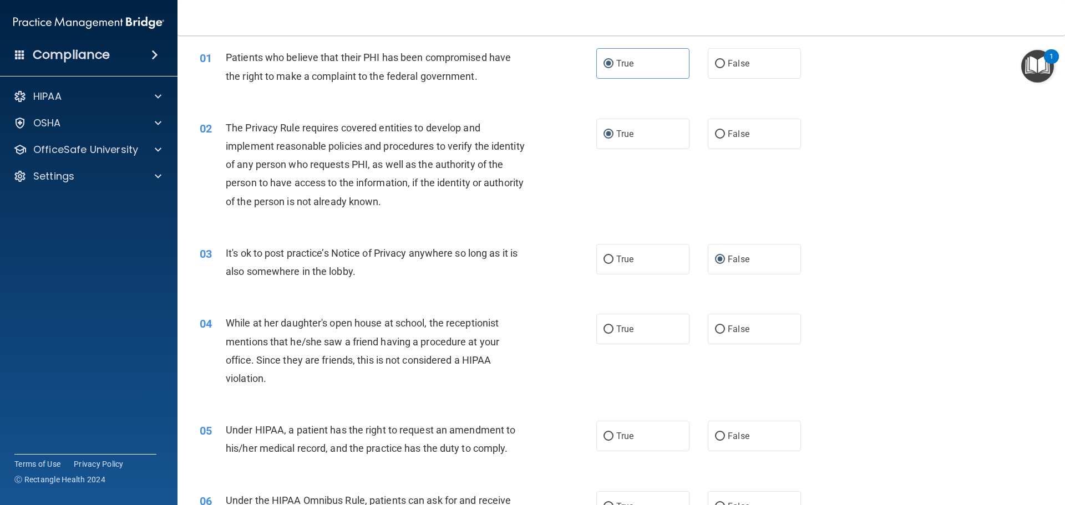
scroll to position [111, 0]
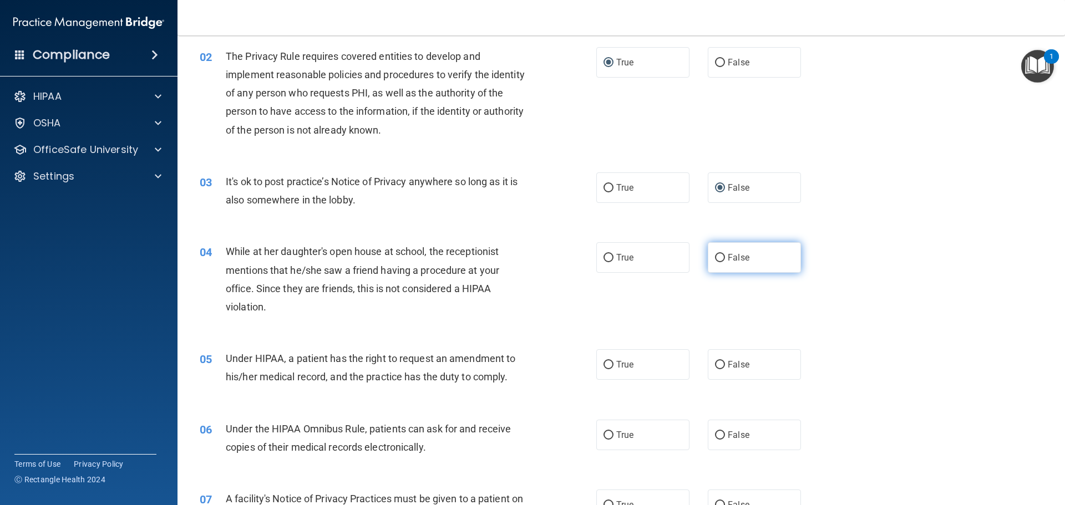
click at [715, 260] on input "False" at bounding box center [720, 258] width 10 height 8
radio input "true"
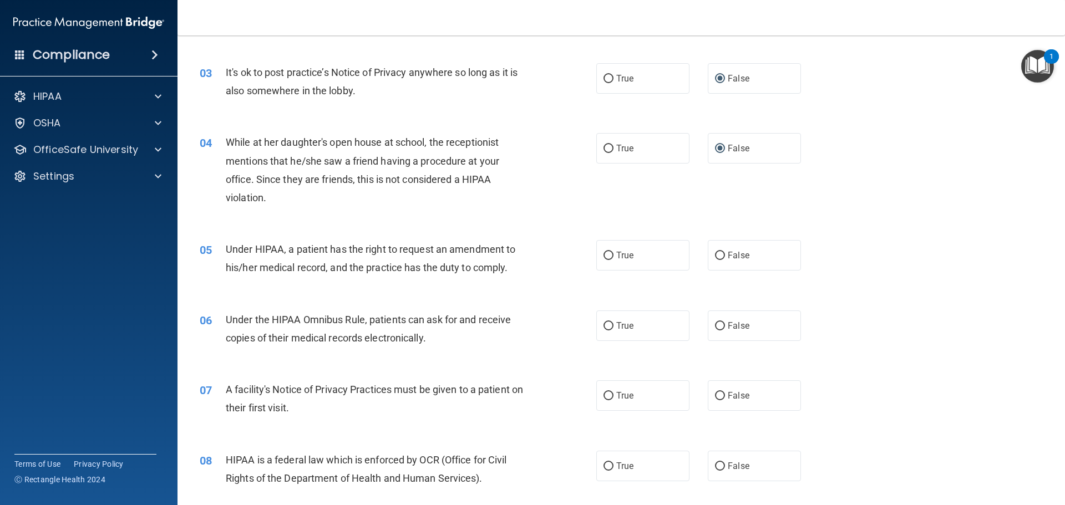
scroll to position [222, 0]
click at [715, 258] on input "False" at bounding box center [720, 254] width 10 height 8
radio input "true"
click at [606, 323] on input "True" at bounding box center [608, 325] width 10 height 8
radio input "true"
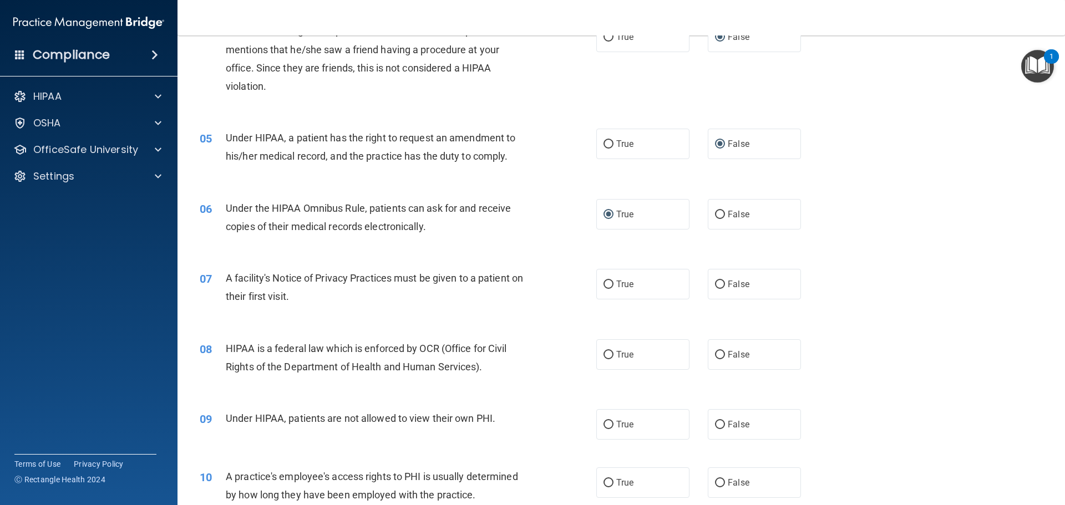
scroll to position [333, 0]
click at [604, 284] on input "True" at bounding box center [608, 283] width 10 height 8
radio input "true"
click at [608, 351] on input "True" at bounding box center [608, 354] width 10 height 8
radio input "true"
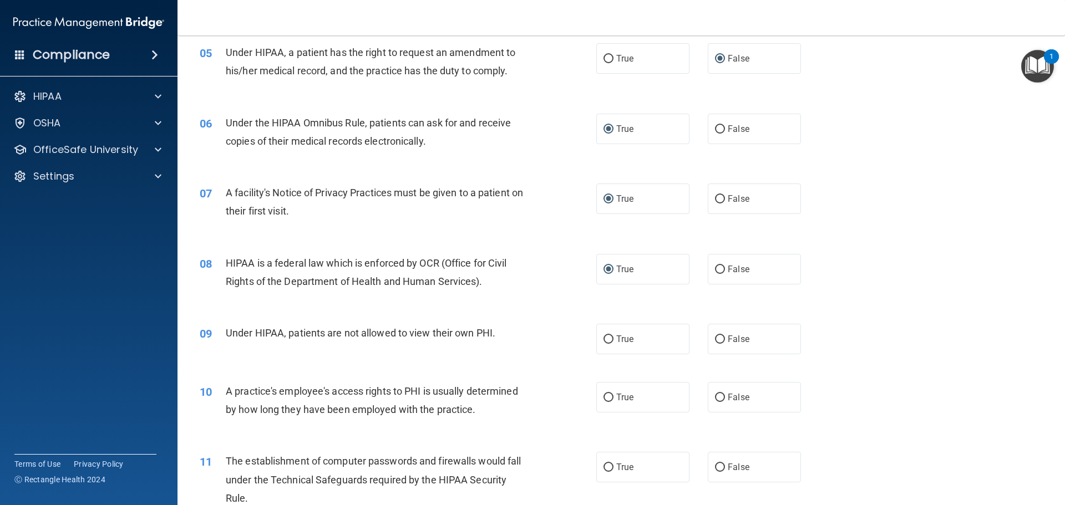
scroll to position [444, 0]
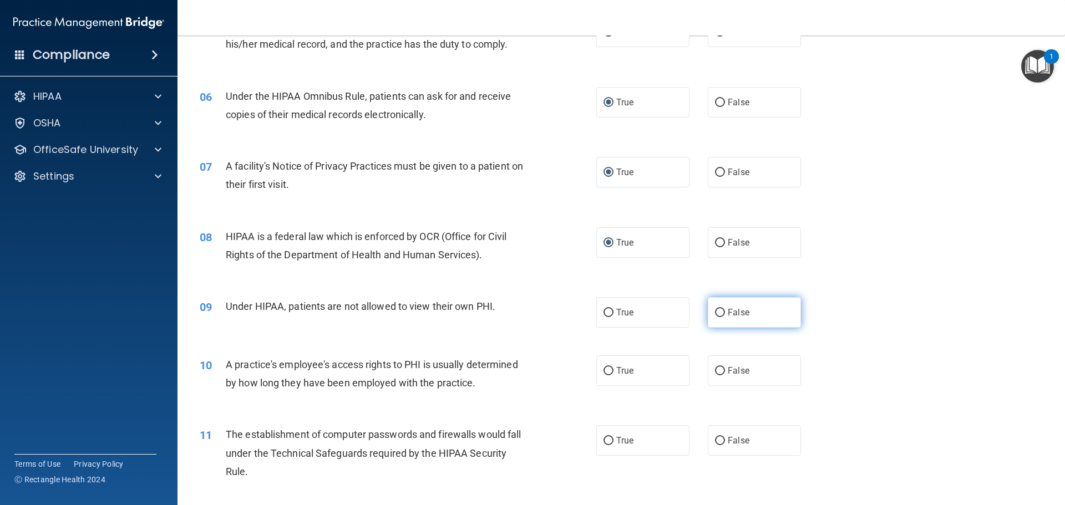
click at [718, 312] on input "False" at bounding box center [720, 313] width 10 height 8
radio input "true"
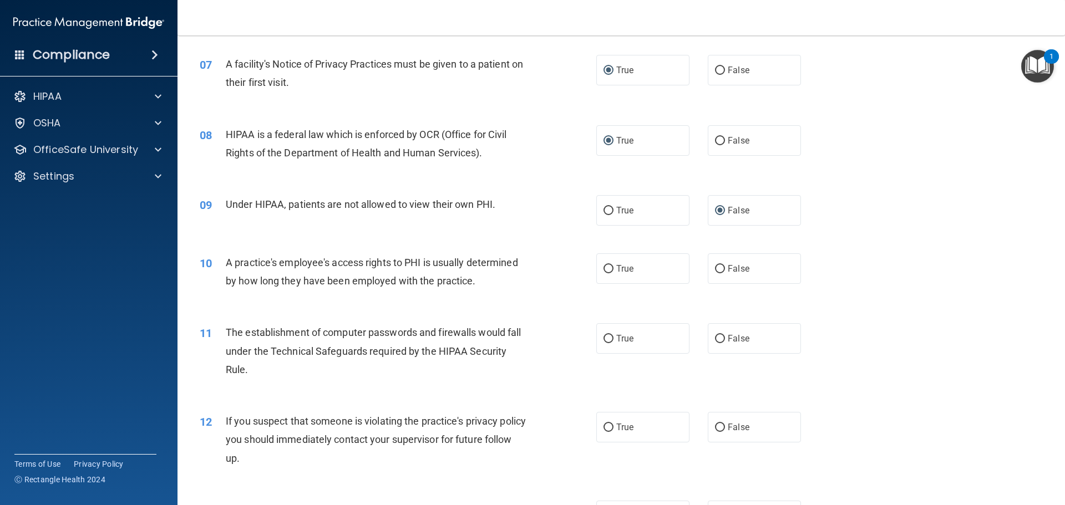
scroll to position [555, 0]
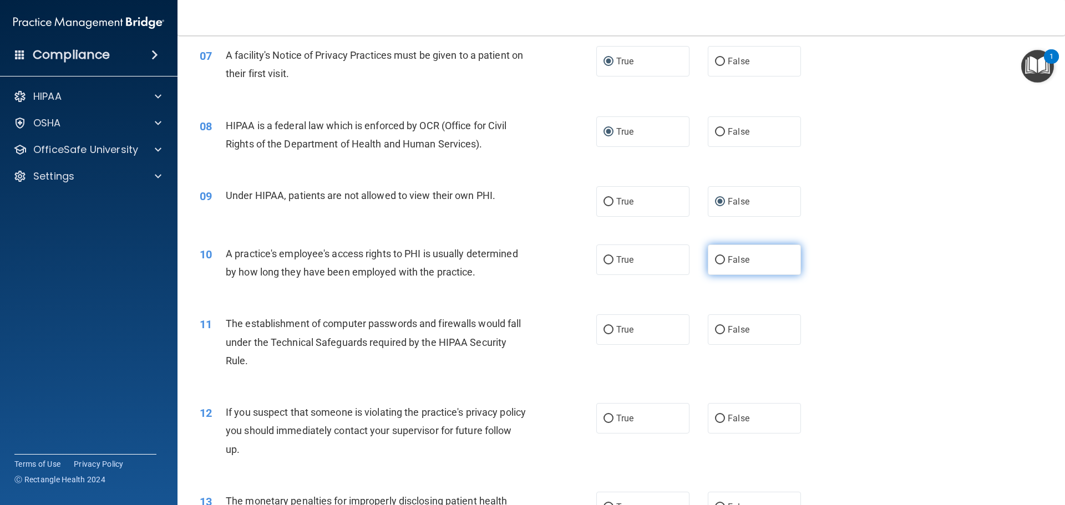
click at [716, 258] on input "False" at bounding box center [720, 260] width 10 height 8
radio input "true"
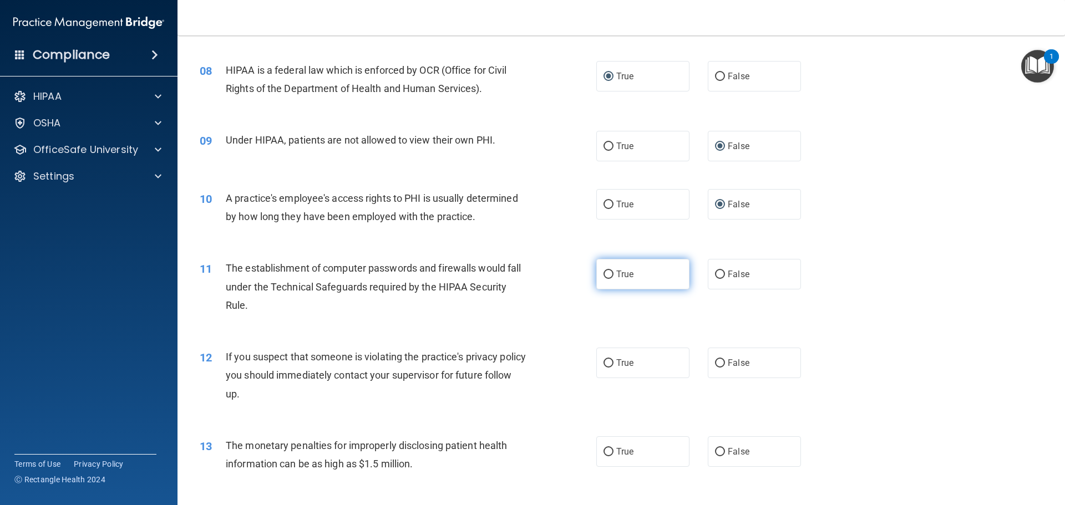
click at [606, 271] on input "True" at bounding box center [608, 275] width 10 height 8
radio input "true"
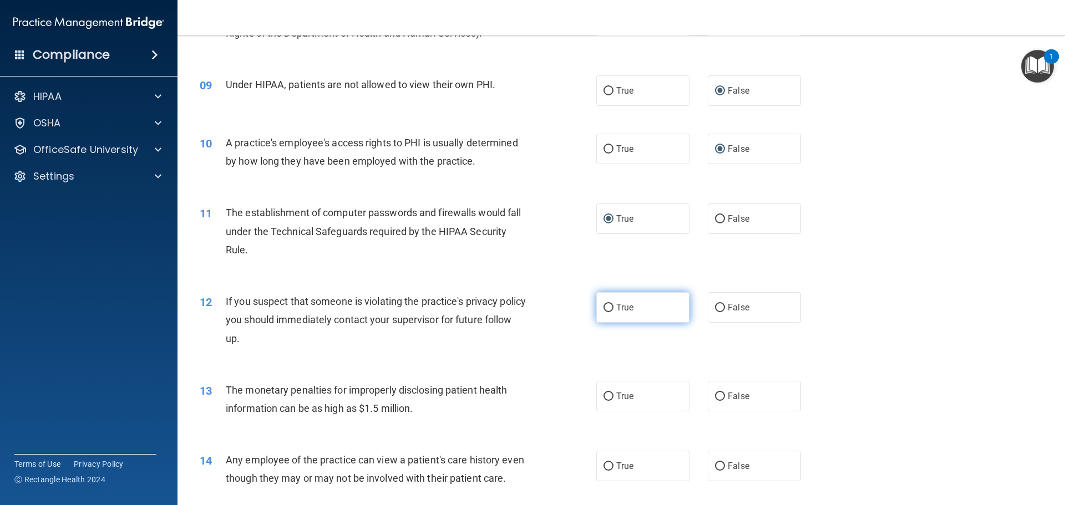
click at [609, 311] on input "True" at bounding box center [608, 308] width 10 height 8
radio input "true"
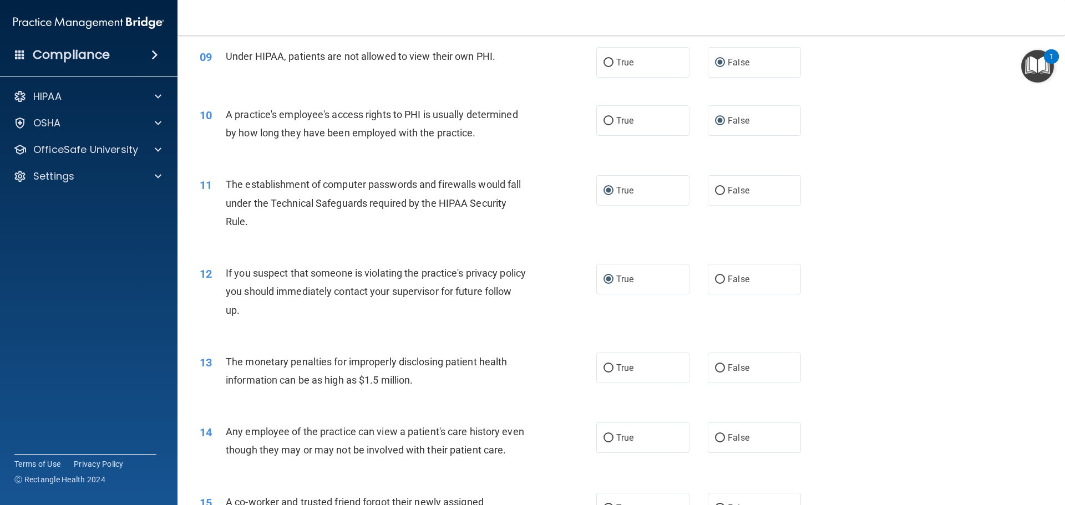
scroll to position [721, 0]
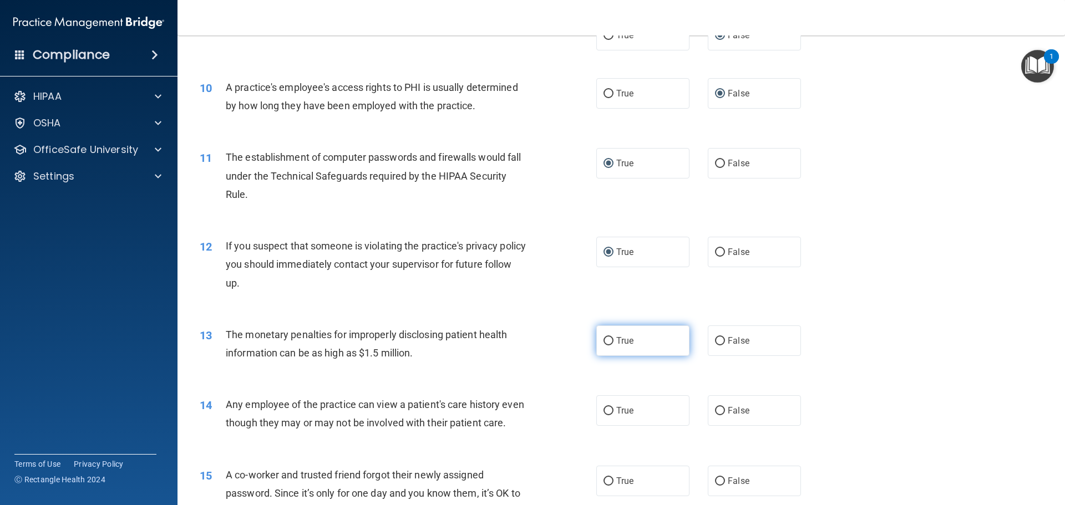
click at [603, 340] on input "True" at bounding box center [608, 341] width 10 height 8
radio input "true"
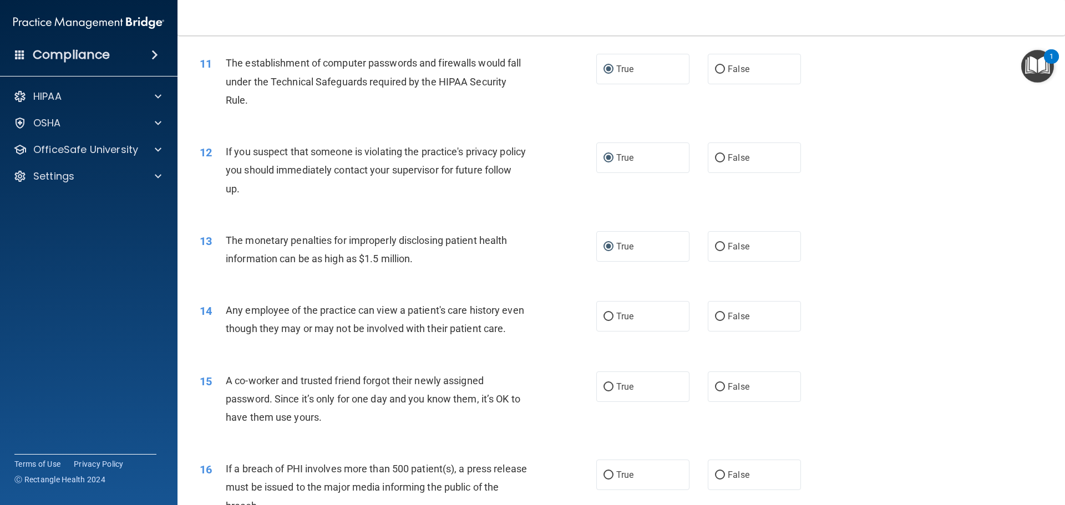
scroll to position [832, 0]
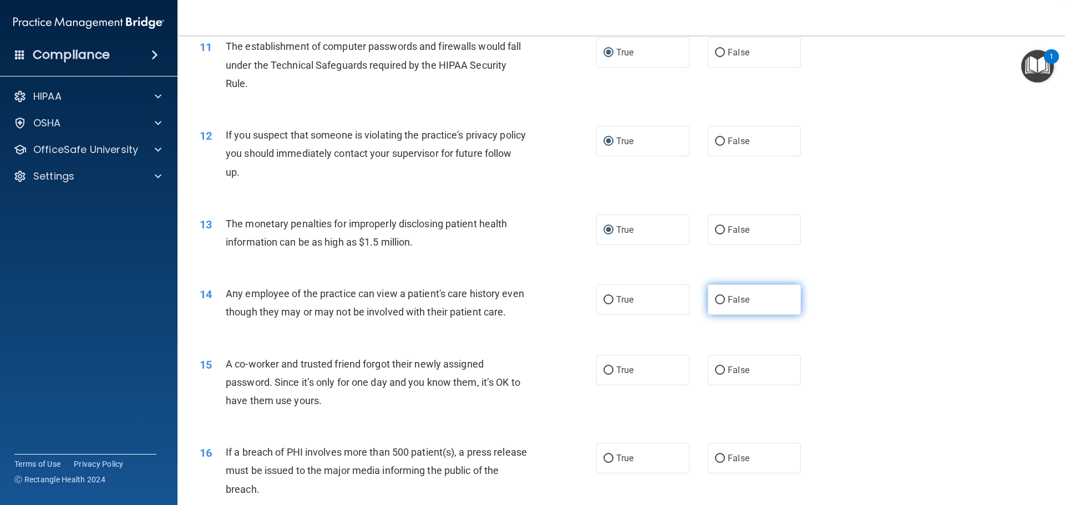
click at [715, 301] on input "False" at bounding box center [720, 300] width 10 height 8
radio input "true"
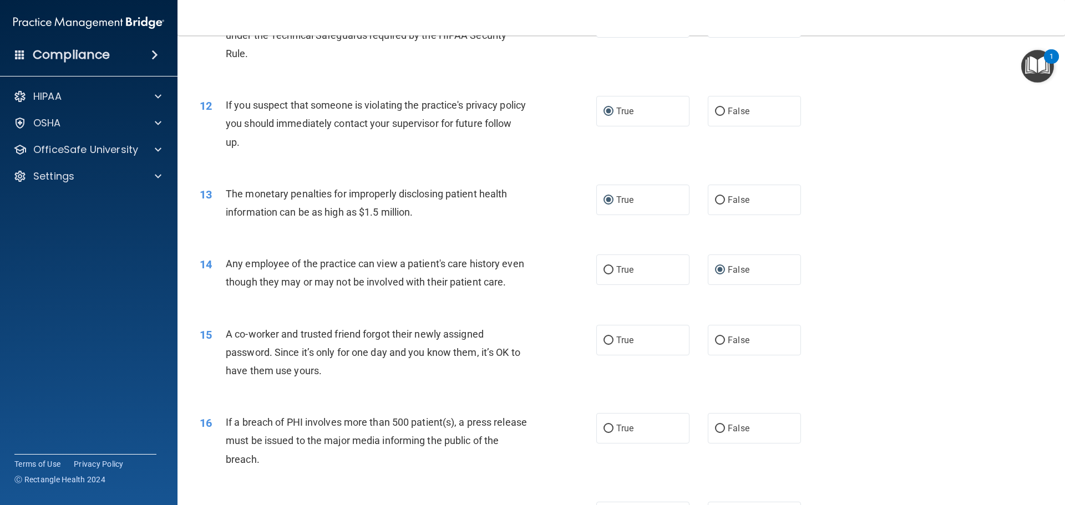
scroll to position [887, 0]
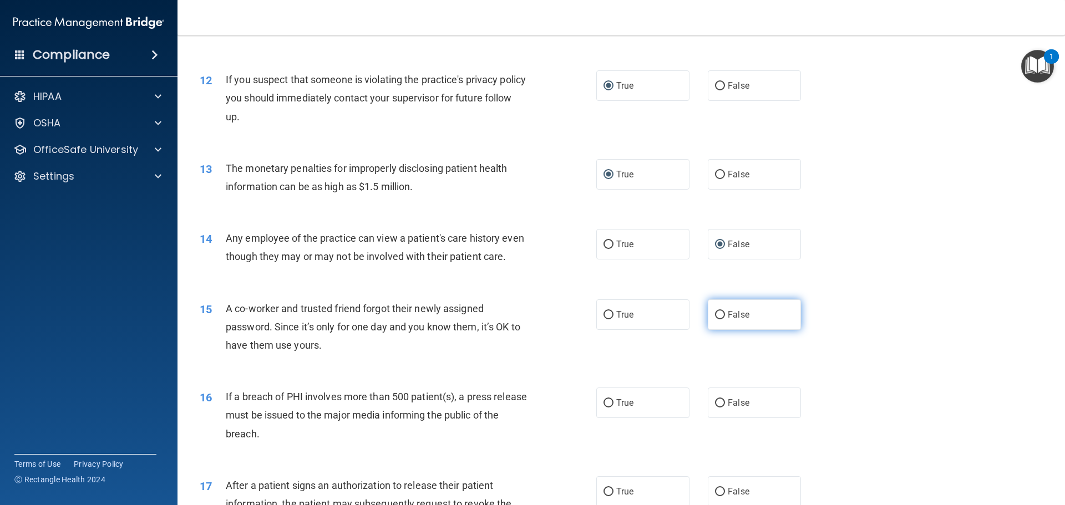
click at [715, 319] on input "False" at bounding box center [720, 315] width 10 height 8
radio input "true"
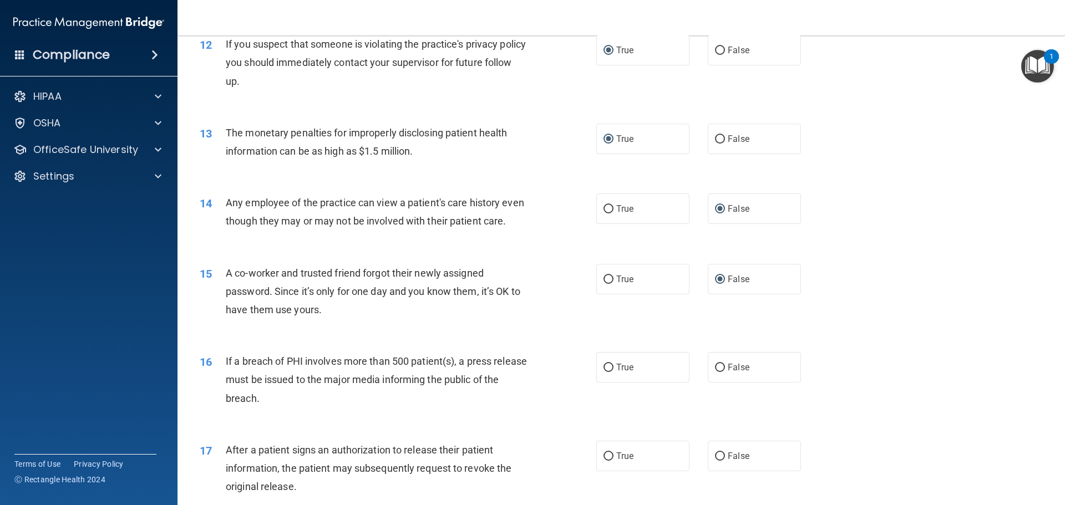
scroll to position [943, 0]
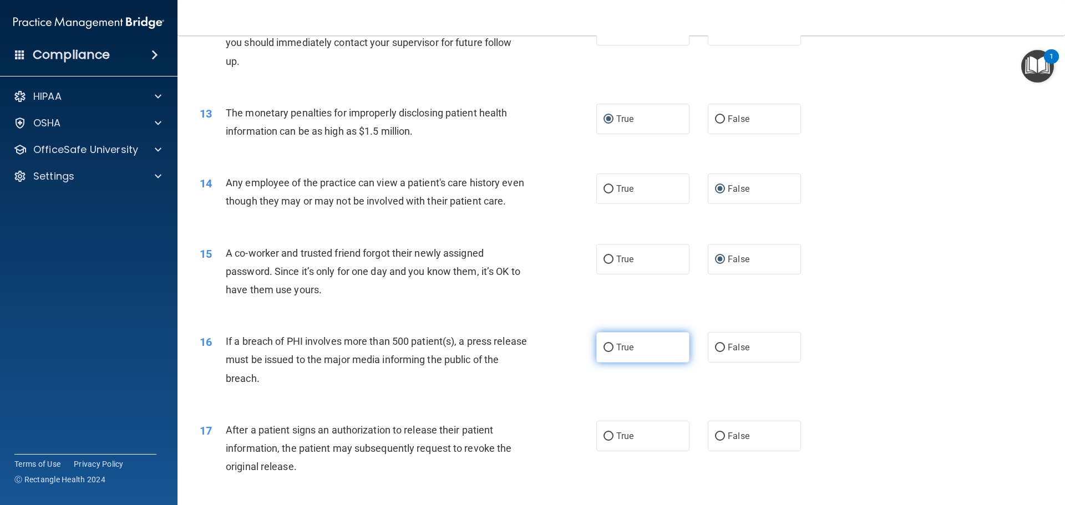
click at [603, 352] on input "True" at bounding box center [608, 348] width 10 height 8
radio input "true"
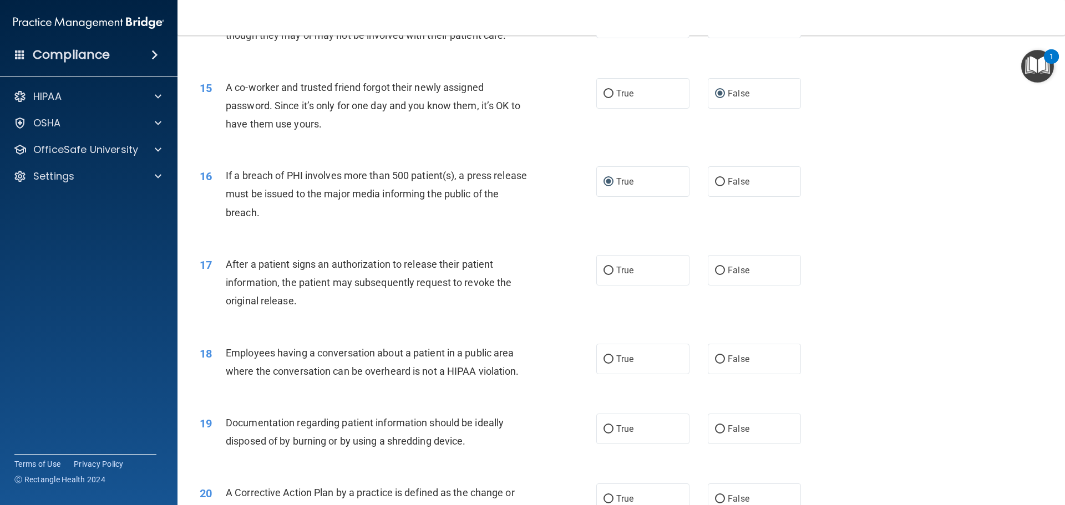
scroll to position [1109, 0]
click at [606, 275] on input "True" at bounding box center [608, 270] width 10 height 8
radio input "true"
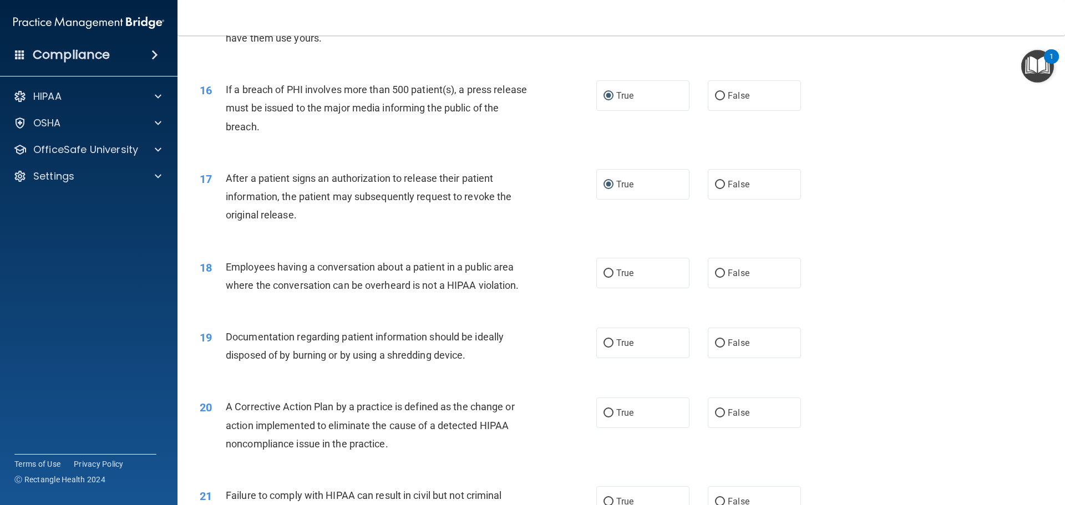
scroll to position [1220, 0]
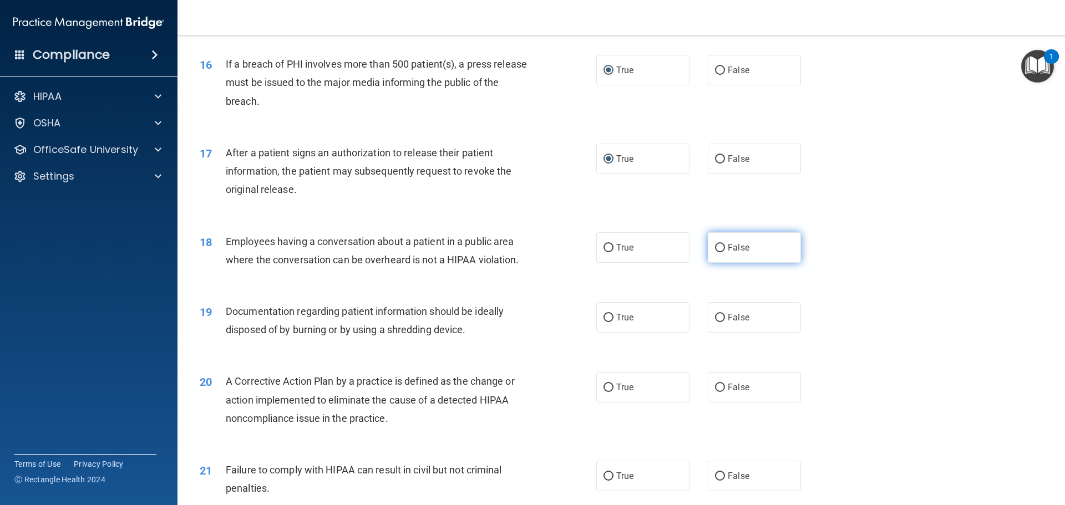
click at [716, 252] on input "False" at bounding box center [720, 248] width 10 height 8
radio input "true"
click at [603, 322] on input "True" at bounding box center [608, 318] width 10 height 8
radio input "true"
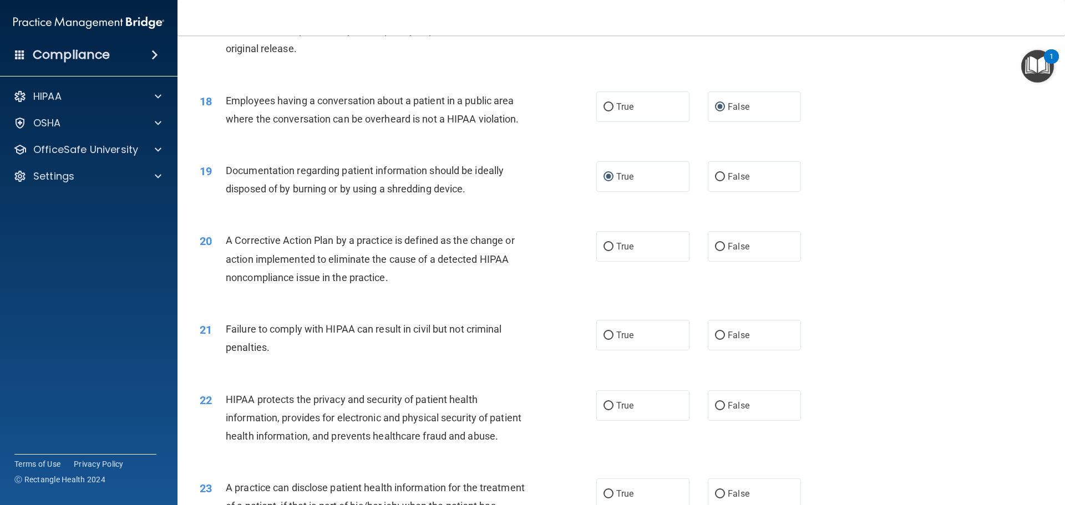
scroll to position [1386, 0]
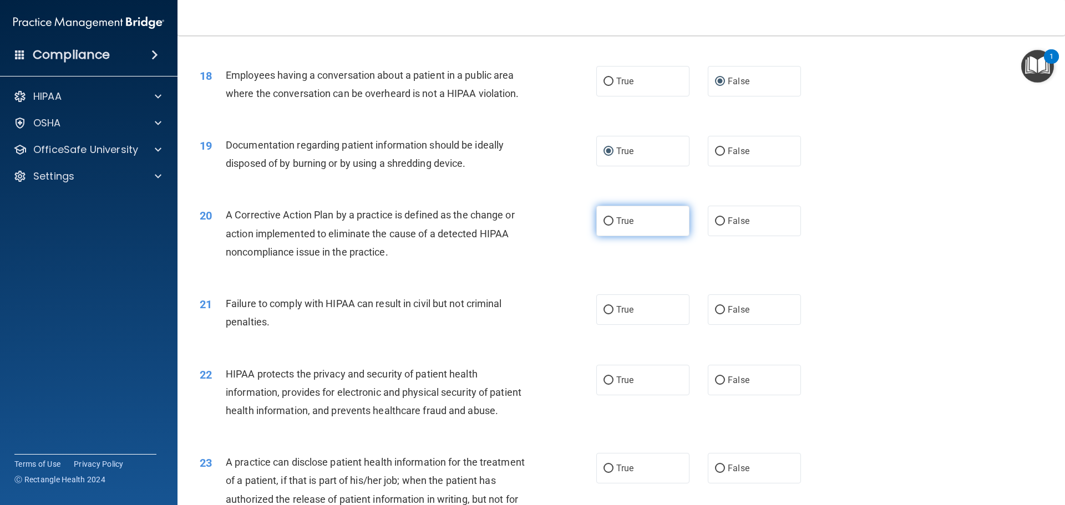
click at [607, 226] on input "True" at bounding box center [608, 221] width 10 height 8
radio input "true"
click at [715, 314] on input "False" at bounding box center [720, 310] width 10 height 8
radio input "true"
click at [608, 385] on input "True" at bounding box center [608, 381] width 10 height 8
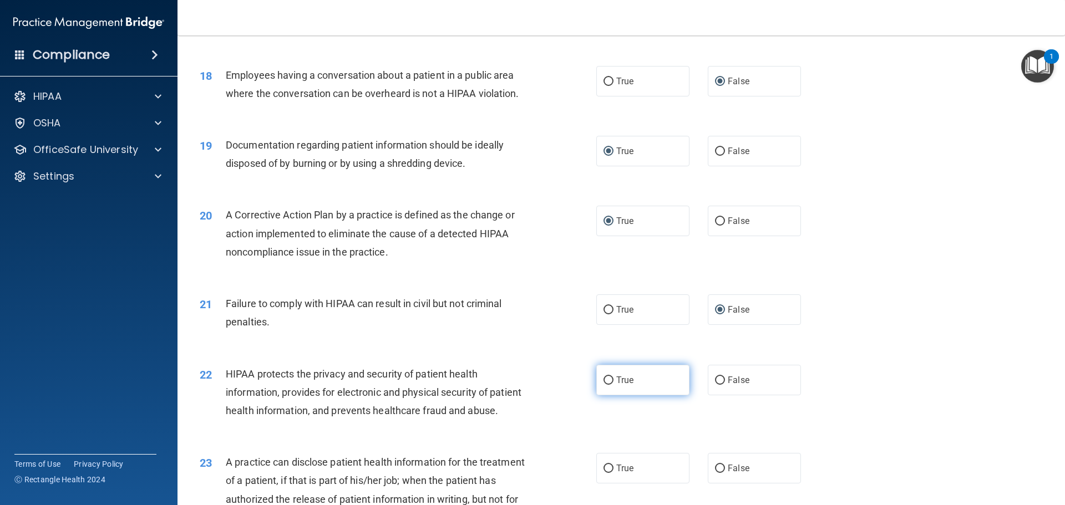
radio input "true"
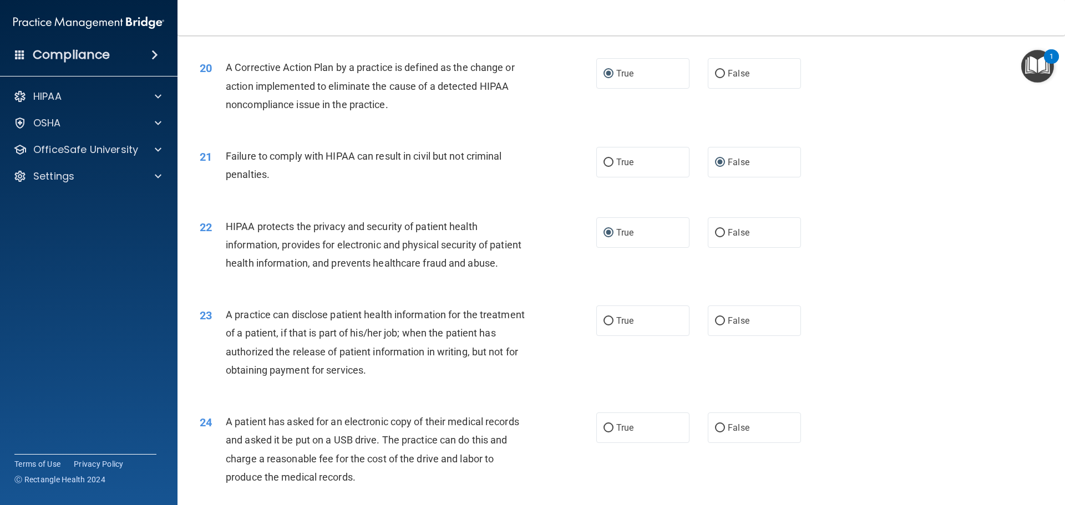
scroll to position [1553, 0]
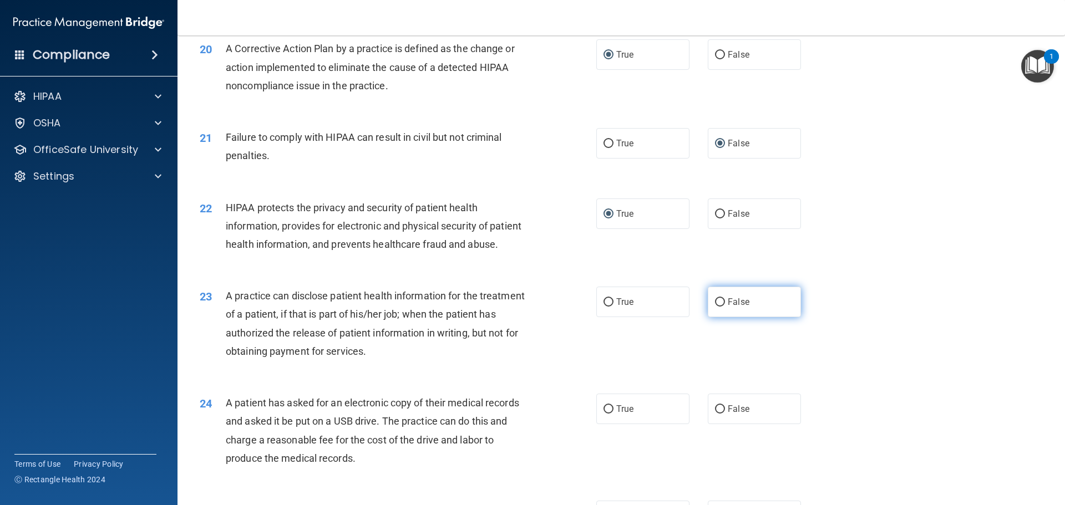
click at [715, 307] on input "False" at bounding box center [720, 302] width 10 height 8
radio input "true"
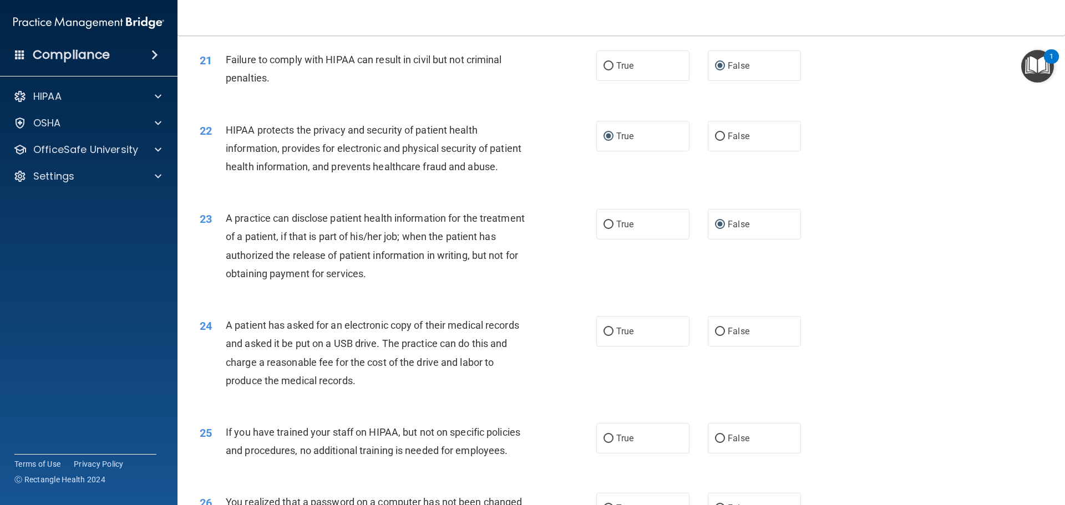
scroll to position [1664, 0]
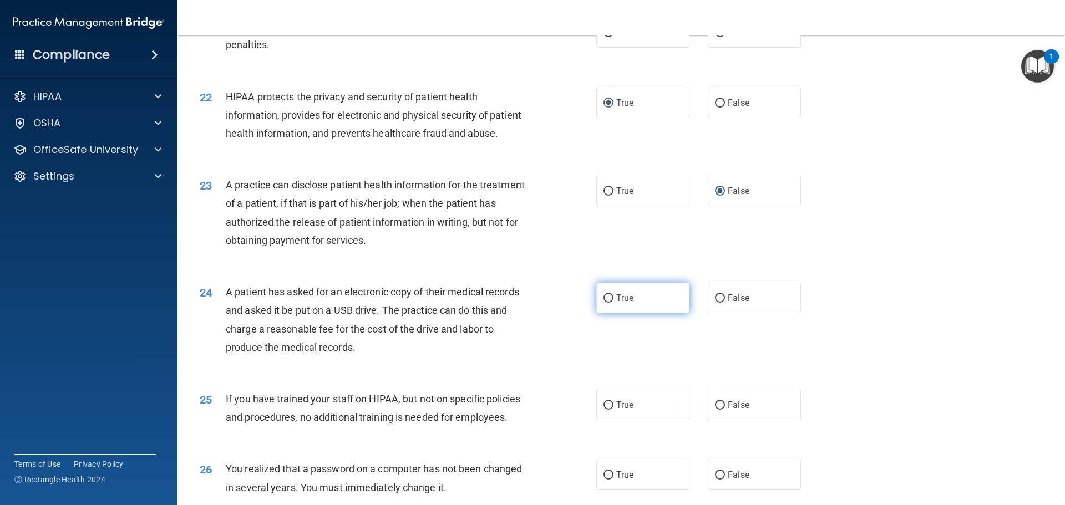
click at [604, 303] on input "True" at bounding box center [608, 298] width 10 height 8
radio input "true"
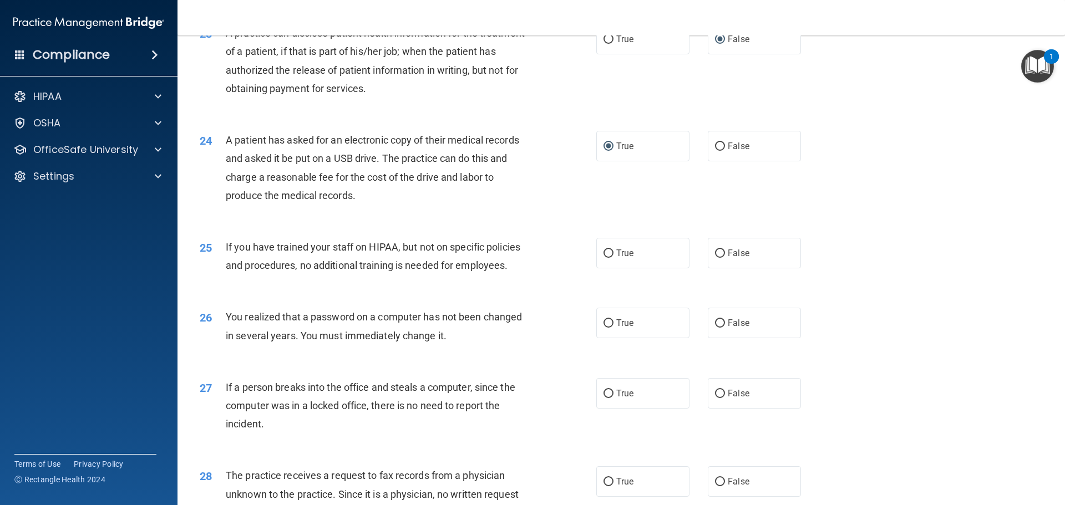
scroll to position [1830, 0]
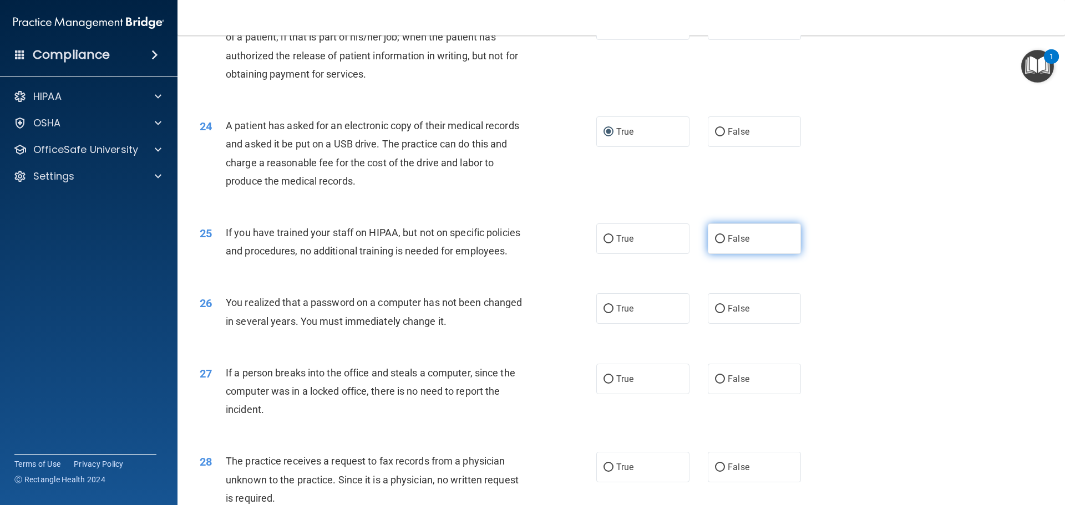
click at [717, 243] on input "False" at bounding box center [720, 239] width 10 height 8
radio input "true"
click at [603, 313] on input "True" at bounding box center [608, 309] width 10 height 8
radio input "true"
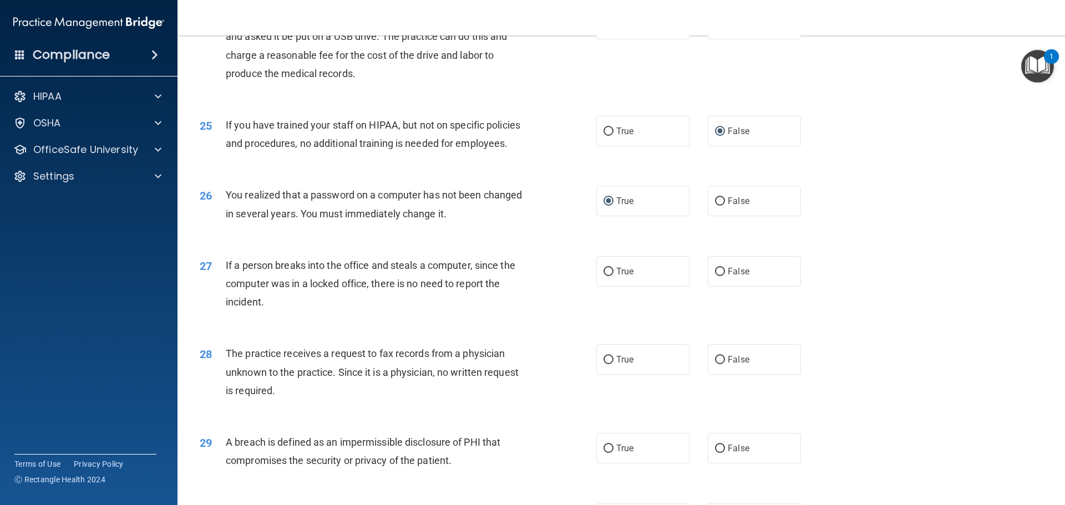
scroll to position [1941, 0]
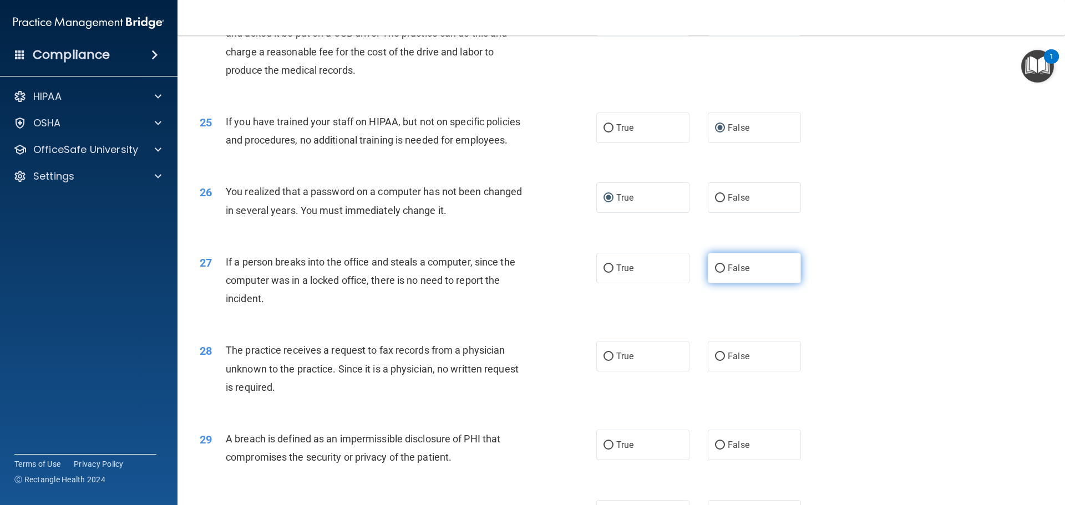
click at [717, 273] on input "False" at bounding box center [720, 269] width 10 height 8
radio input "true"
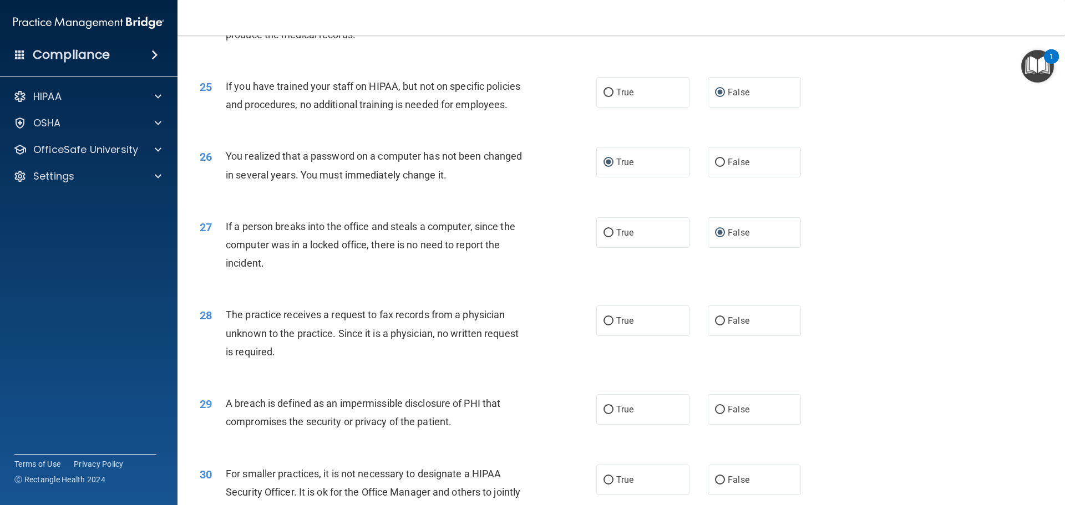
scroll to position [1996, 0]
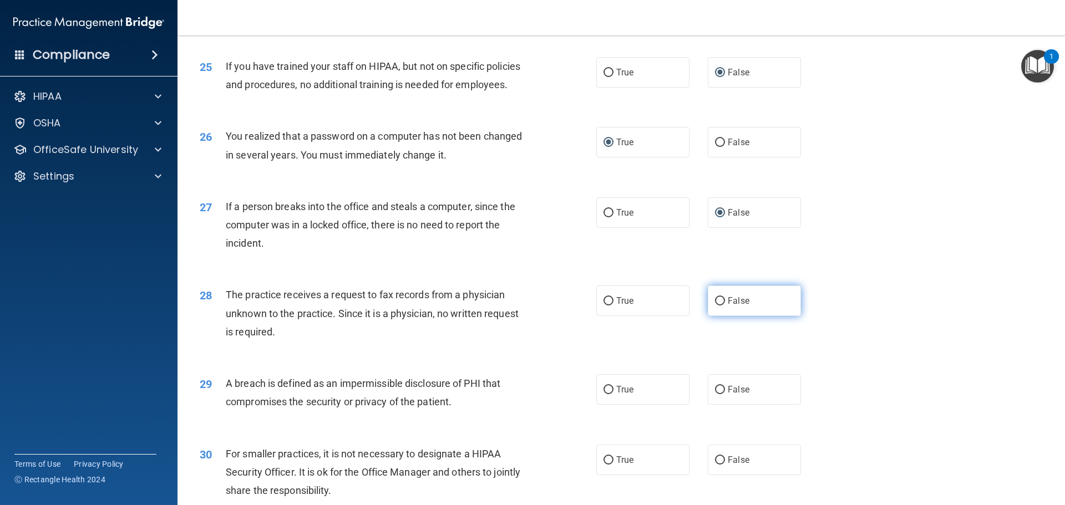
click at [720, 316] on label "False" at bounding box center [754, 301] width 93 height 31
click at [720, 306] on input "False" at bounding box center [720, 301] width 10 height 8
radio input "true"
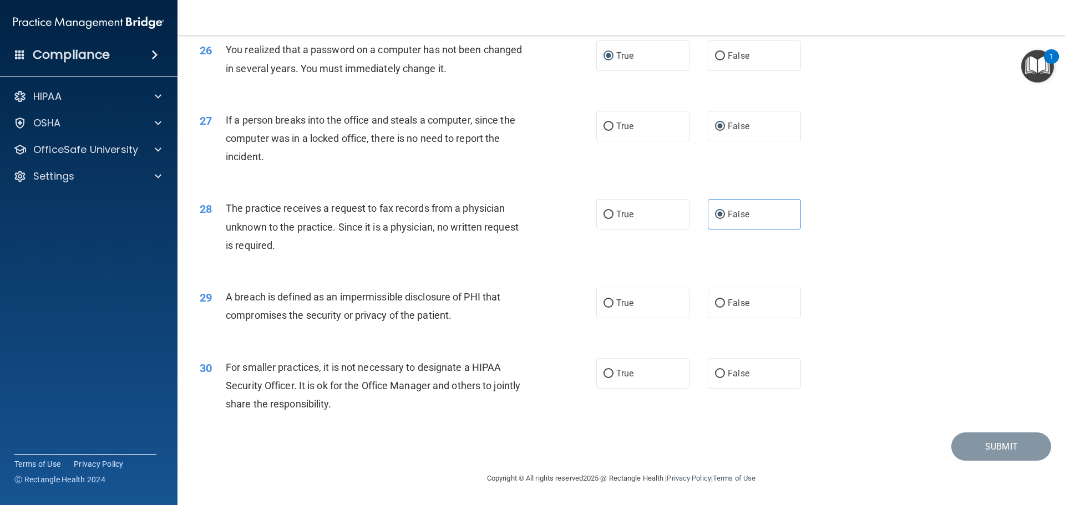
scroll to position [2119, 0]
click at [604, 304] on input "True" at bounding box center [608, 303] width 10 height 8
radio input "true"
click at [715, 373] on input "False" at bounding box center [720, 374] width 10 height 8
radio input "true"
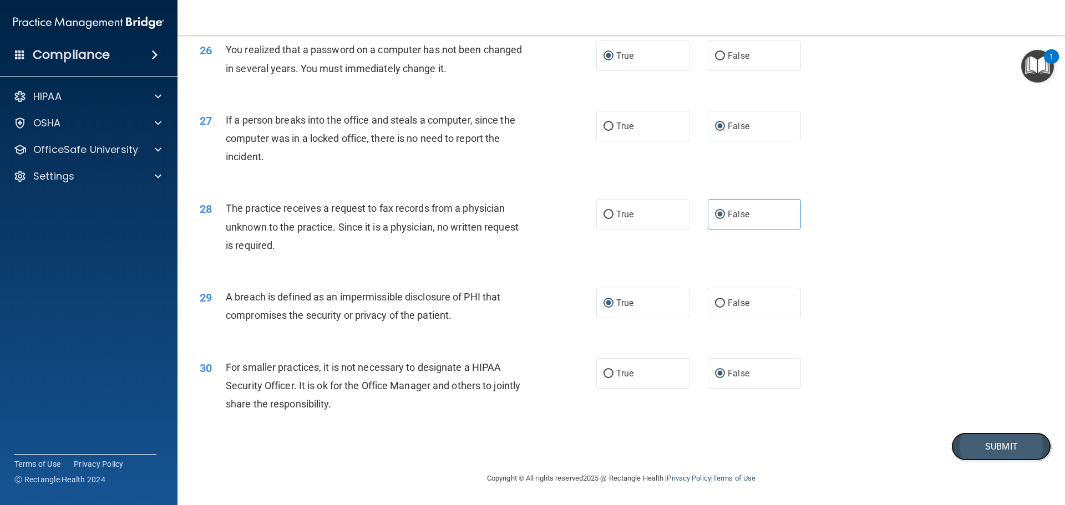
click at [969, 444] on button "Submit" at bounding box center [1001, 447] width 100 height 28
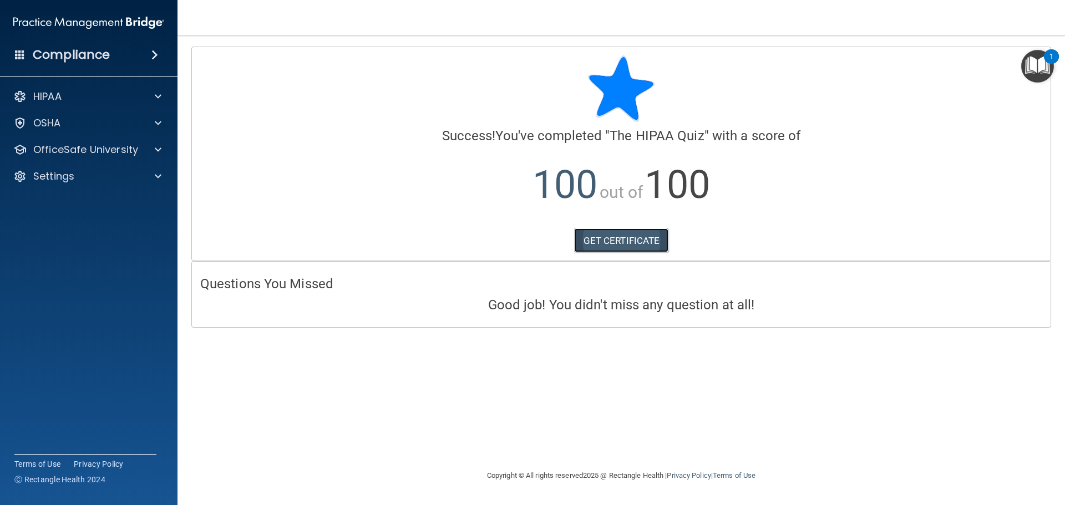
click at [600, 235] on link "GET CERTIFICATE" at bounding box center [621, 240] width 95 height 24
click at [80, 120] on div "OSHA" at bounding box center [74, 122] width 138 height 13
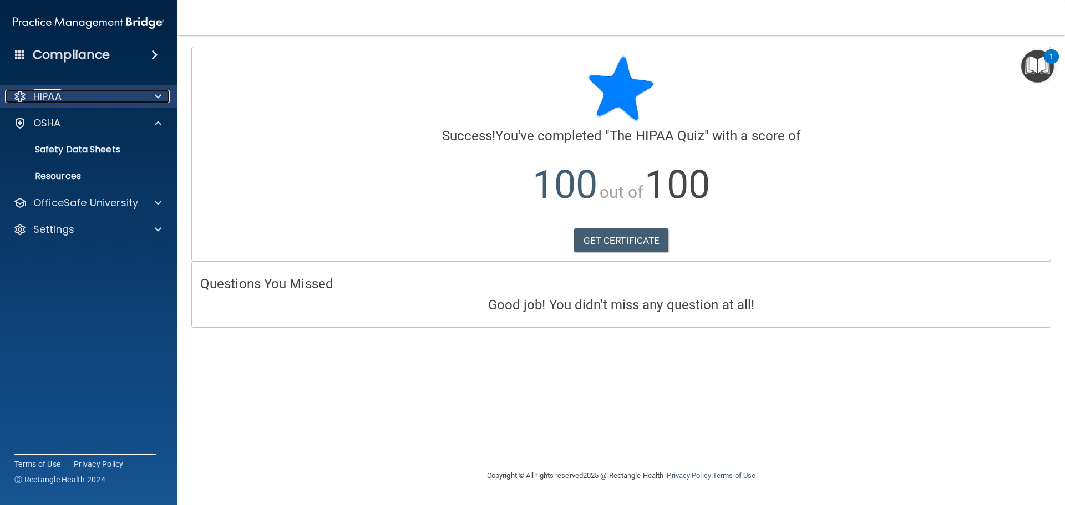
click at [99, 95] on div "HIPAA" at bounding box center [74, 96] width 138 height 13
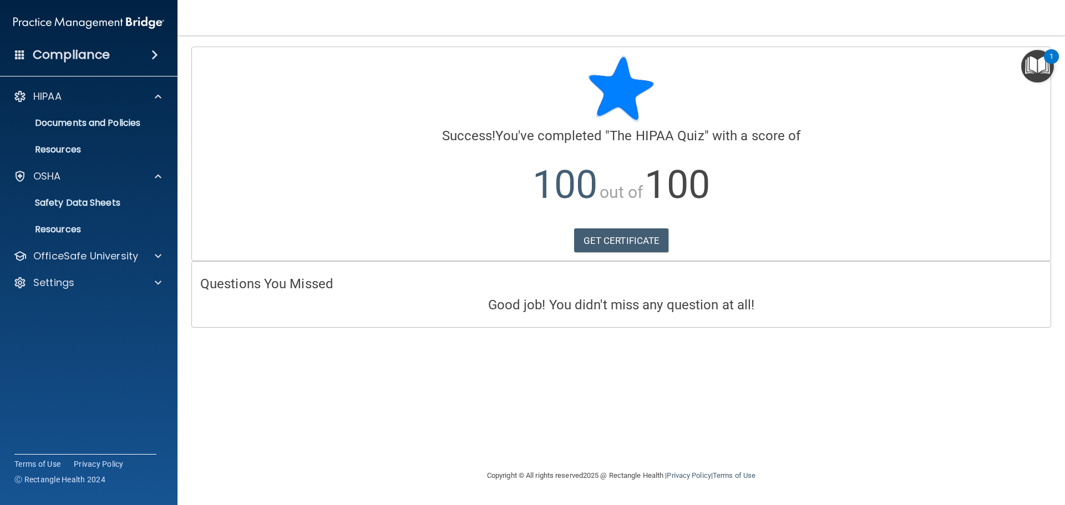
click at [154, 52] on span at bounding box center [154, 54] width 7 height 13
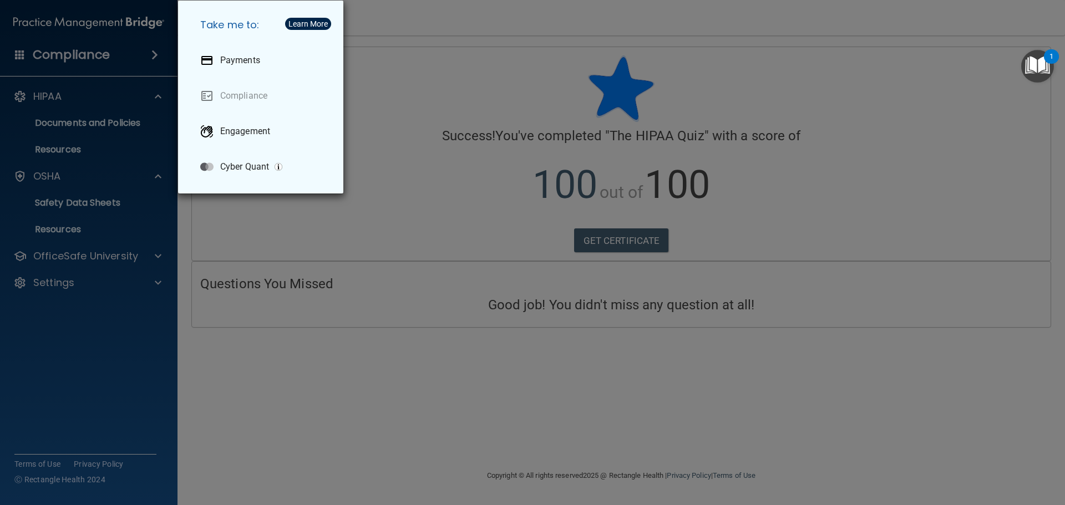
click at [116, 324] on div "Take me to: Payments Compliance Engagement Cyber Quant" at bounding box center [532, 252] width 1065 height 505
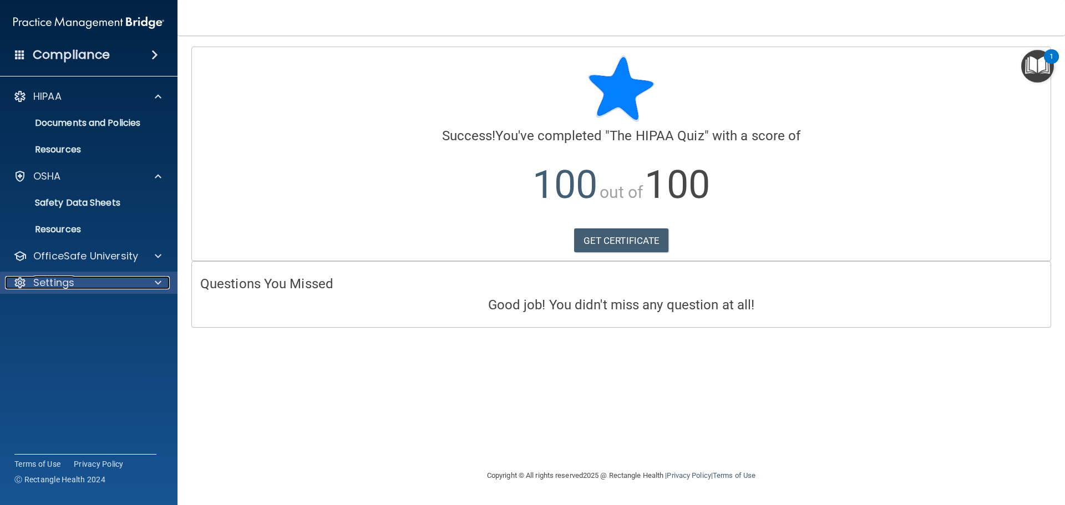
click at [61, 279] on p "Settings" at bounding box center [53, 282] width 41 height 13
click at [119, 382] on div "Compliance HIPAA Documents and Policies Report an Incident Business Associates …" at bounding box center [88, 252] width 177 height 505
click at [156, 52] on span at bounding box center [154, 54] width 7 height 13
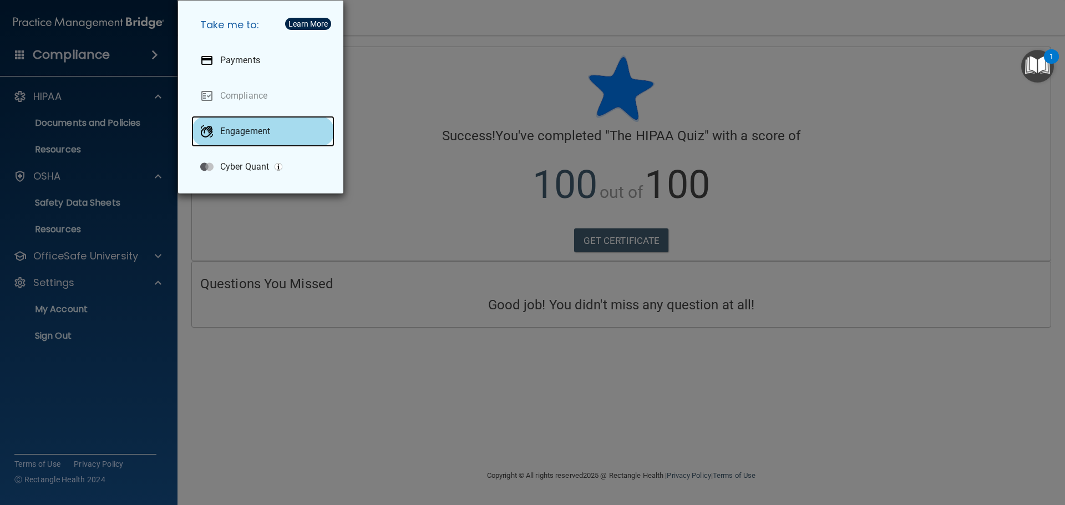
click at [250, 130] on p "Engagement" at bounding box center [245, 131] width 50 height 11
click at [79, 126] on div "Take me to: Payments Compliance Engagement Cyber Quant" at bounding box center [532, 252] width 1065 height 505
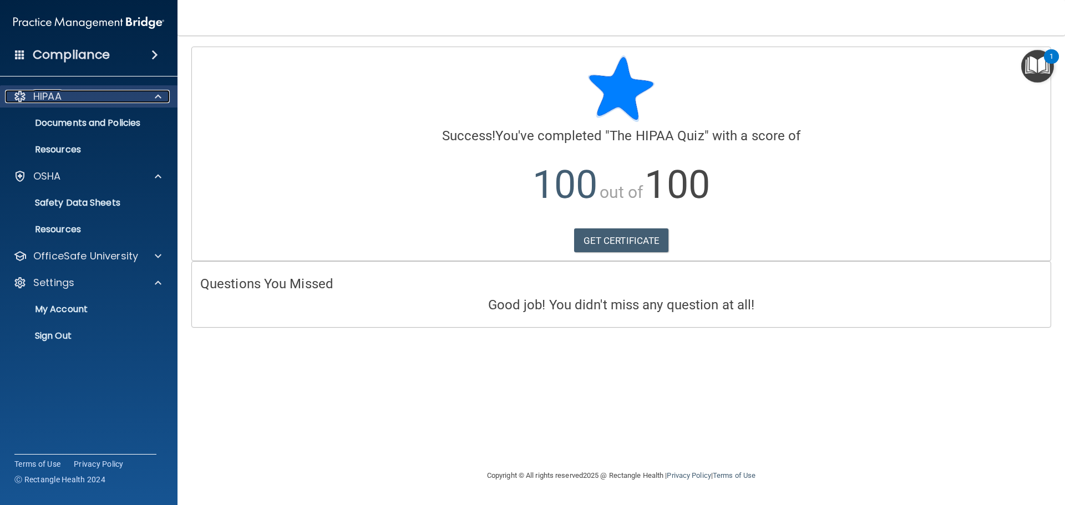
click at [63, 99] on div "HIPAA" at bounding box center [74, 96] width 138 height 13
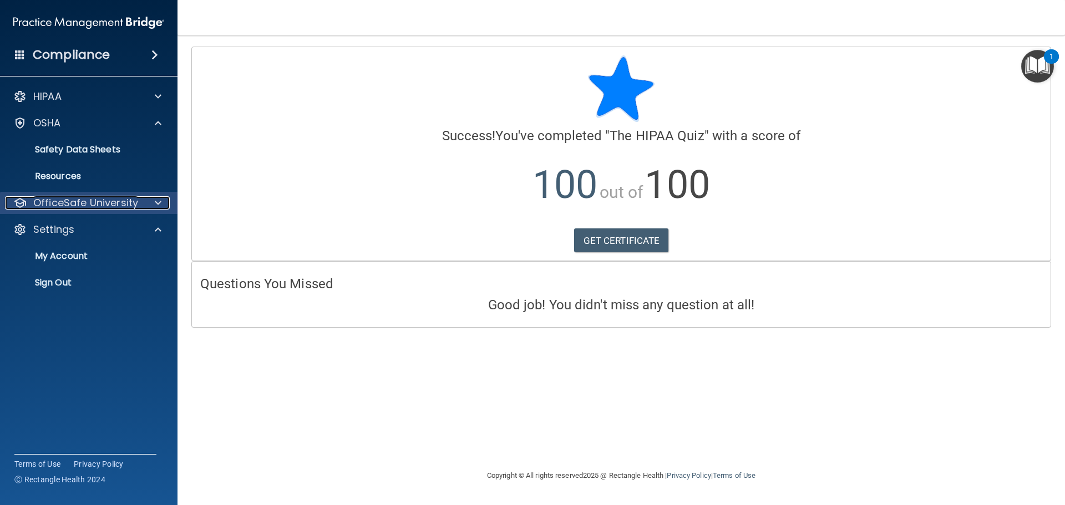
click at [99, 199] on p "OfficeSafe University" at bounding box center [85, 202] width 105 height 13
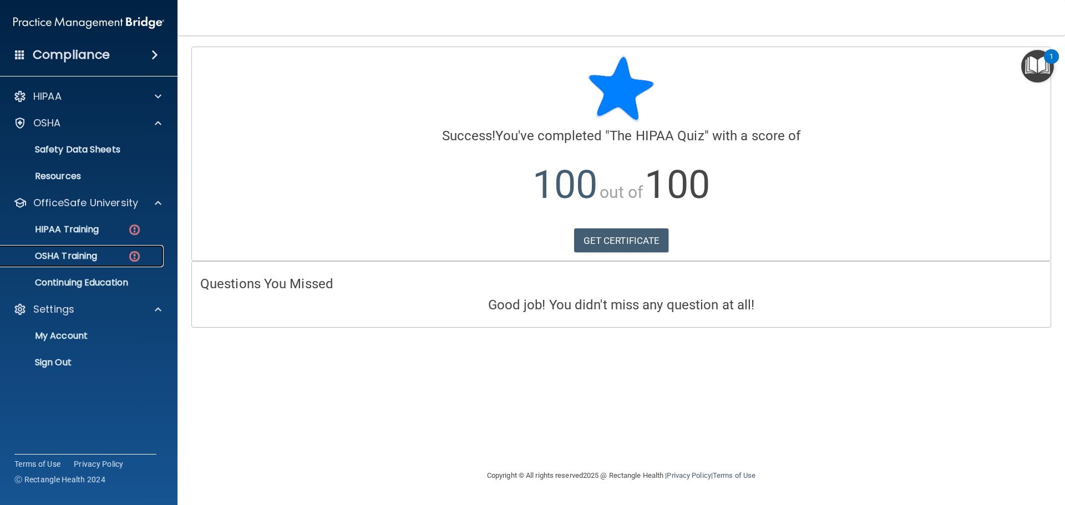
click at [80, 255] on p "OSHA Training" at bounding box center [52, 256] width 90 height 11
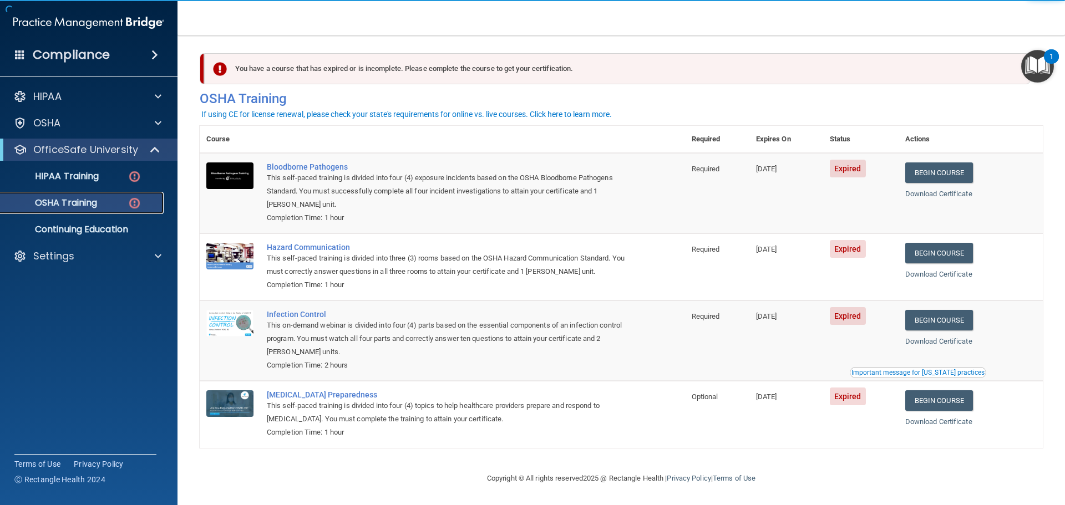
scroll to position [5, 0]
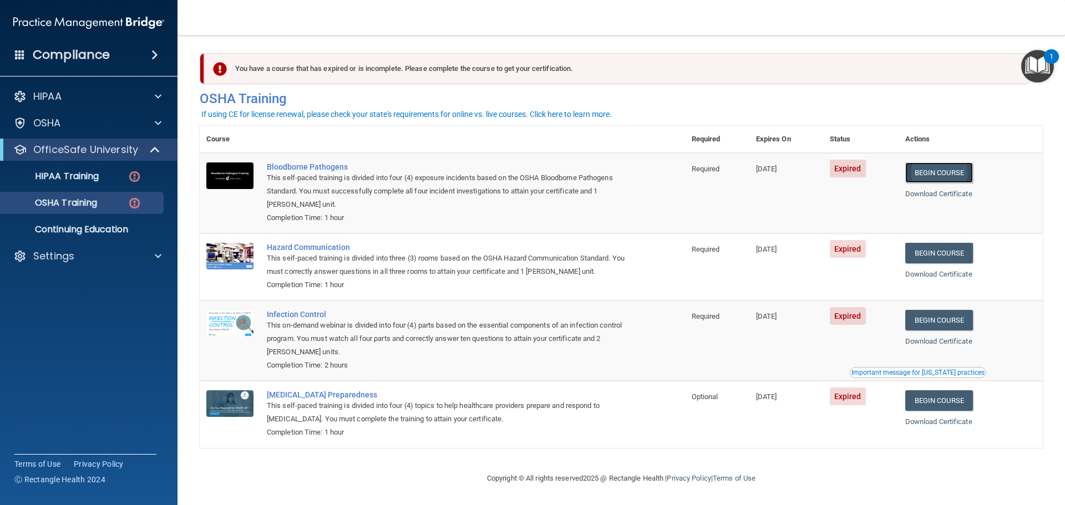
click at [934, 171] on link "Begin Course" at bounding box center [939, 172] width 68 height 21
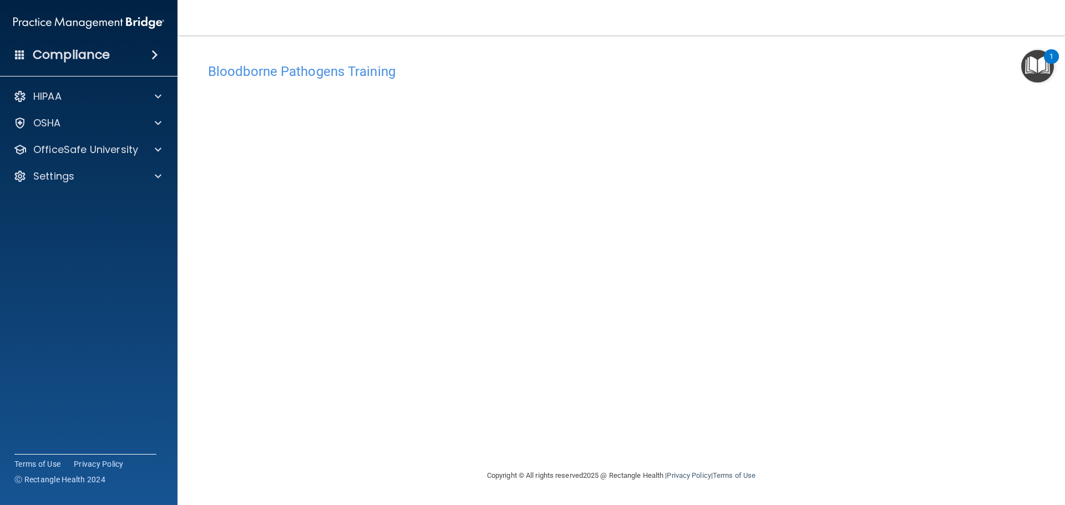
click at [1049, 56] on div "1" at bounding box center [1051, 56] width 15 height 14
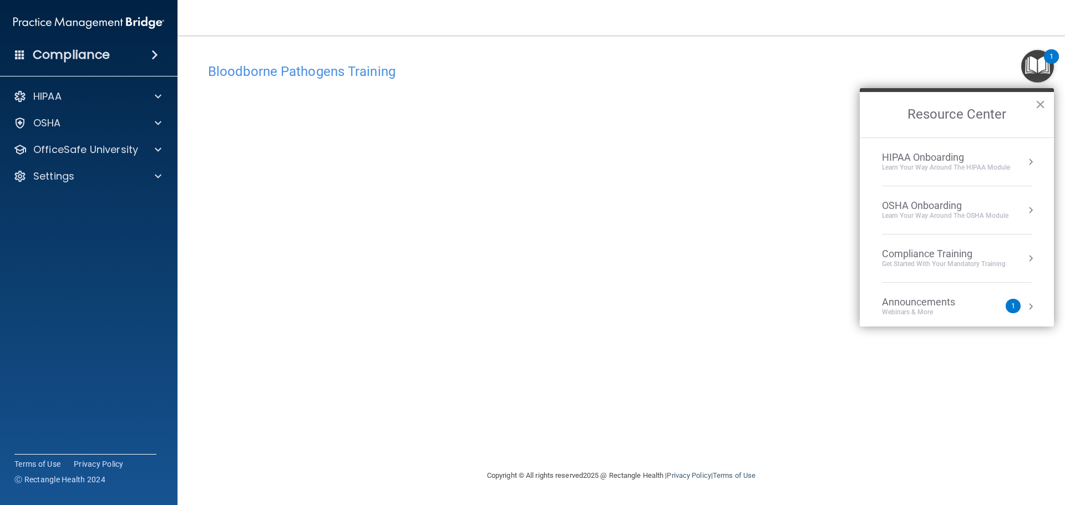
drag, startPoint x: 801, startPoint y: 67, endPoint x: 777, endPoint y: 82, distance: 28.6
click at [800, 68] on h4 "Bloodborne Pathogens Training" at bounding box center [621, 71] width 826 height 14
click at [1041, 103] on button "×" at bounding box center [1040, 104] width 11 height 18
